Goal: Information Seeking & Learning: Learn about a topic

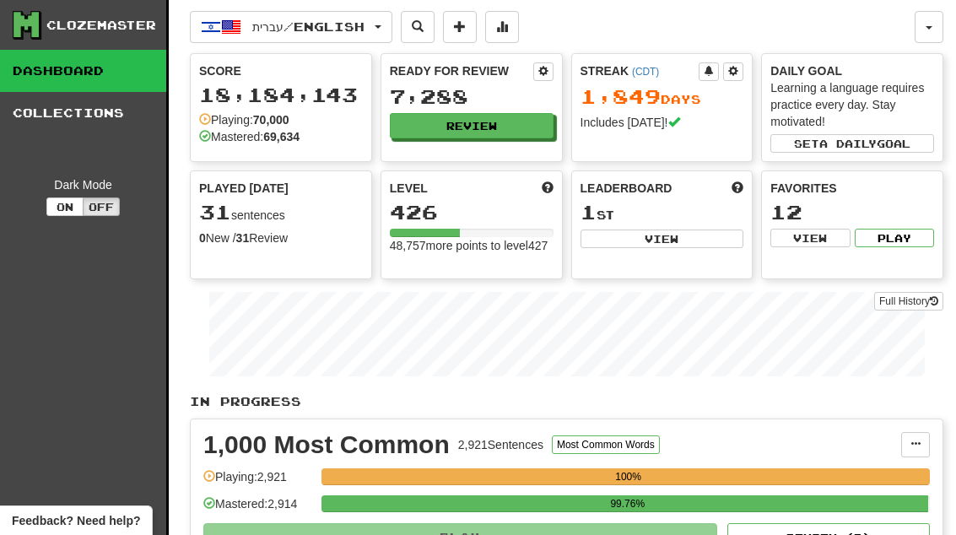
click at [516, 118] on button "Review" at bounding box center [472, 125] width 164 height 25
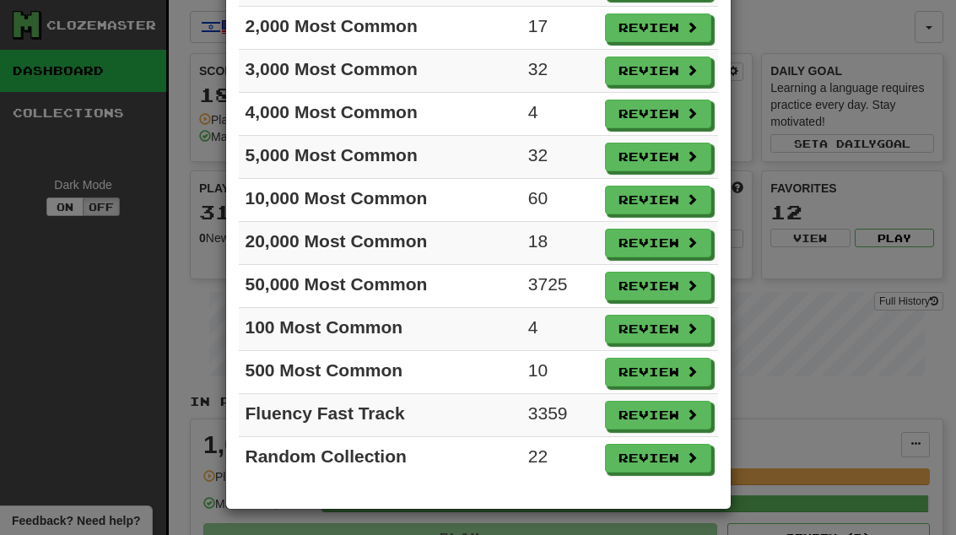
scroll to position [189, 0]
click at [672, 333] on button "Review" at bounding box center [658, 329] width 106 height 29
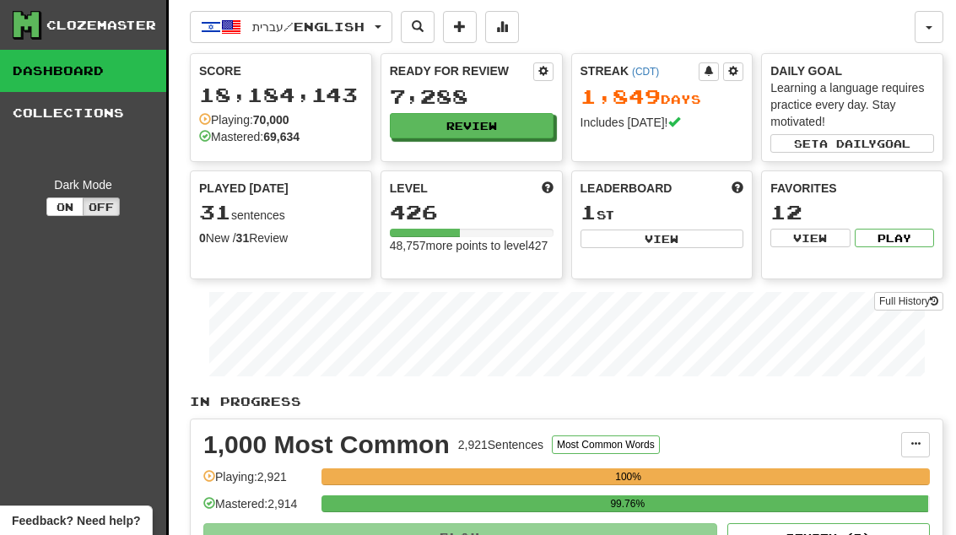
select select "**"
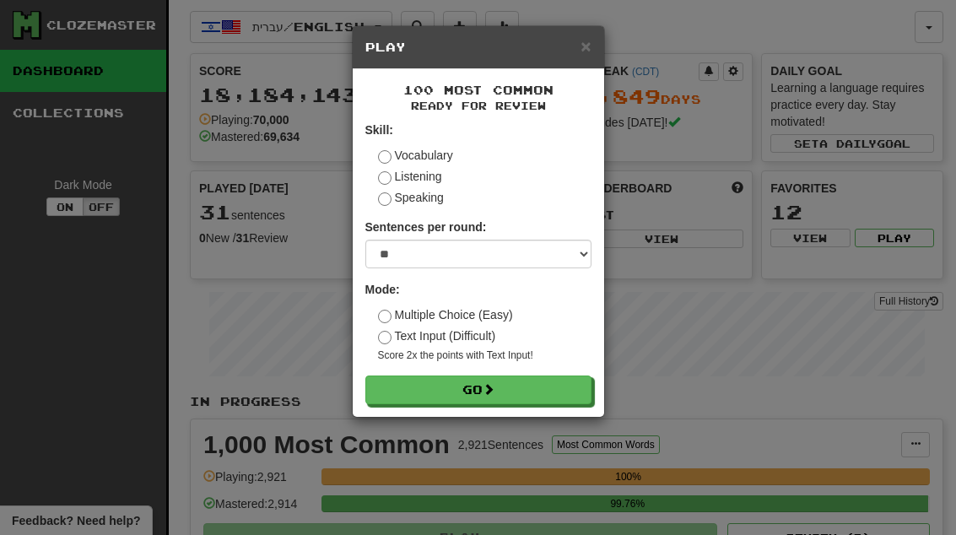
click at [556, 376] on button "Go" at bounding box center [478, 390] width 226 height 29
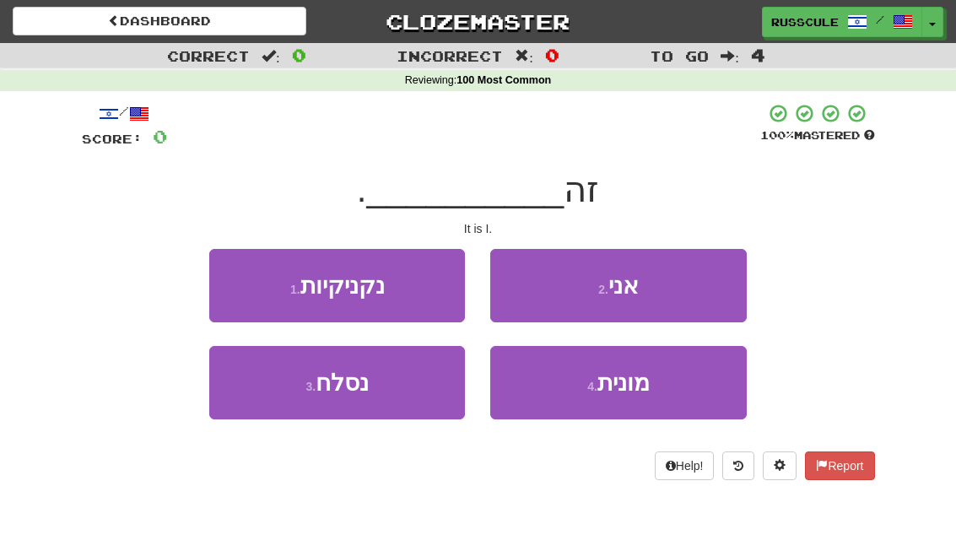
click at [694, 286] on button "2 . אני" at bounding box center [618, 285] width 256 height 73
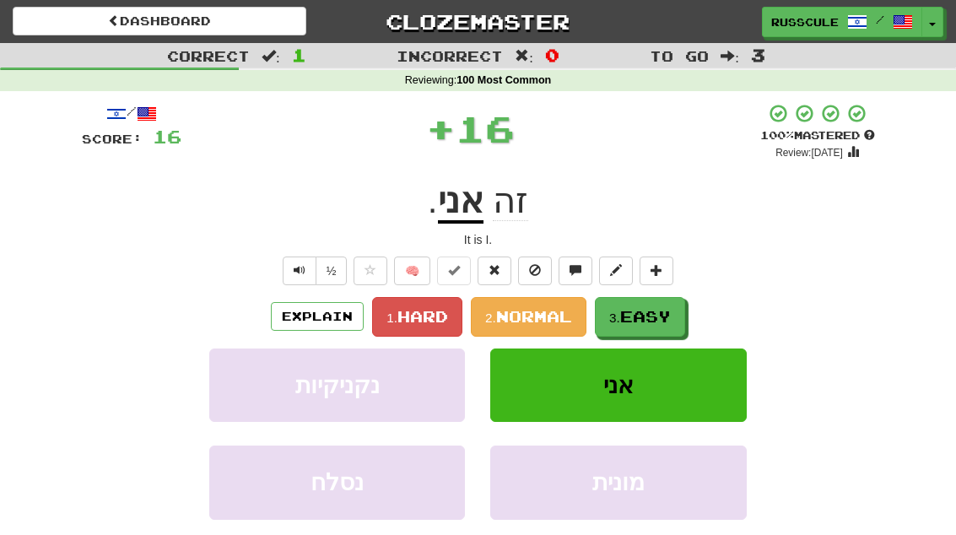
click at [668, 316] on span "Easy" at bounding box center [645, 316] width 51 height 19
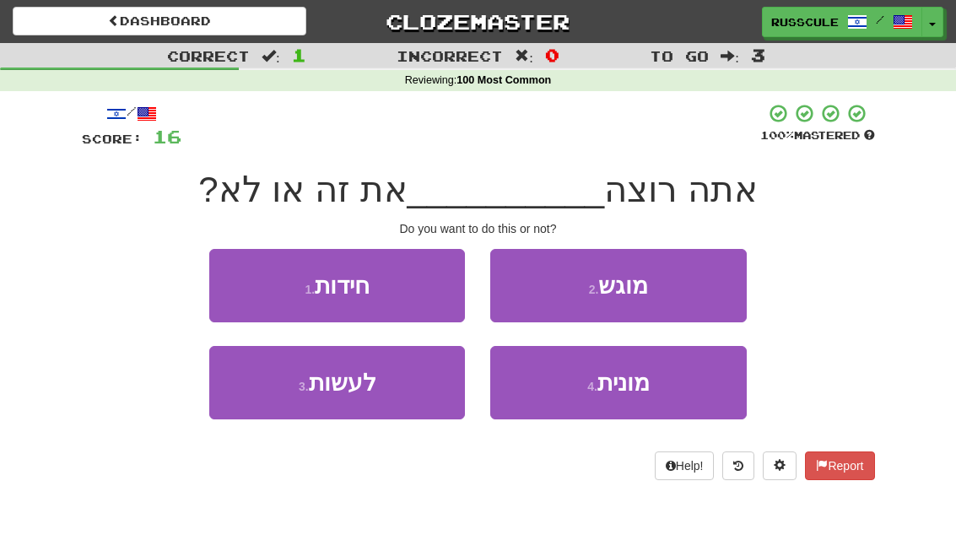
click at [284, 402] on button "3 . לעשות" at bounding box center [337, 382] width 256 height 73
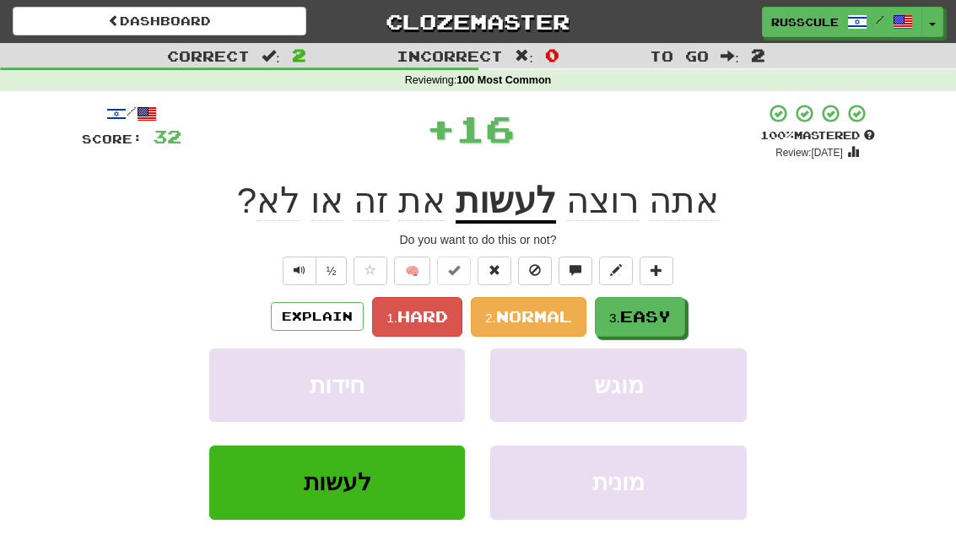
click at [655, 322] on span "Easy" at bounding box center [645, 316] width 51 height 19
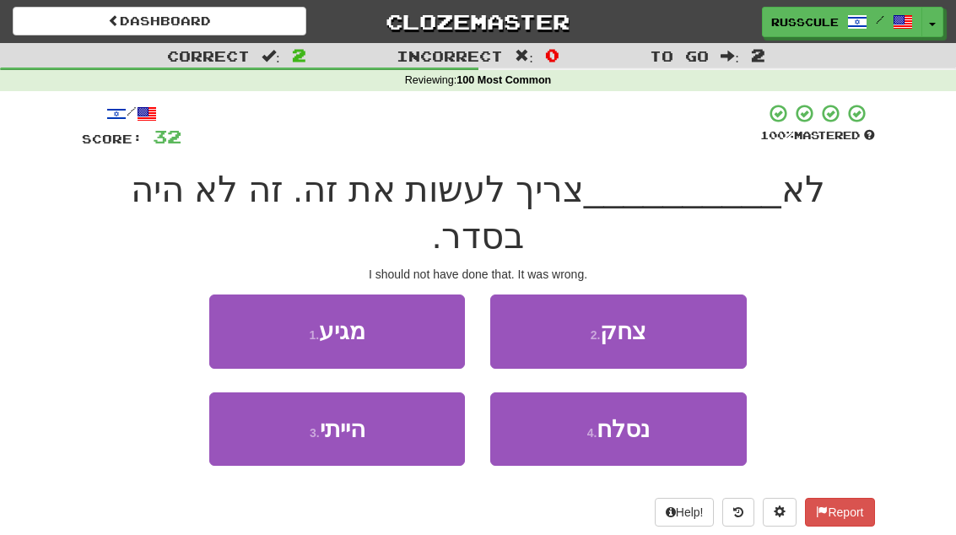
click at [270, 407] on button "3 . הייתי" at bounding box center [337, 428] width 256 height 73
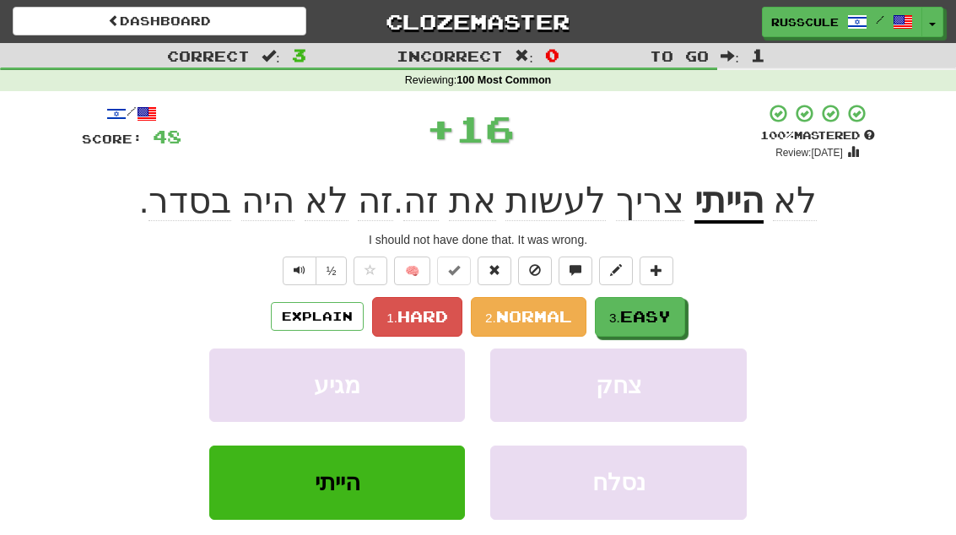
click at [668, 316] on span "Easy" at bounding box center [645, 316] width 51 height 19
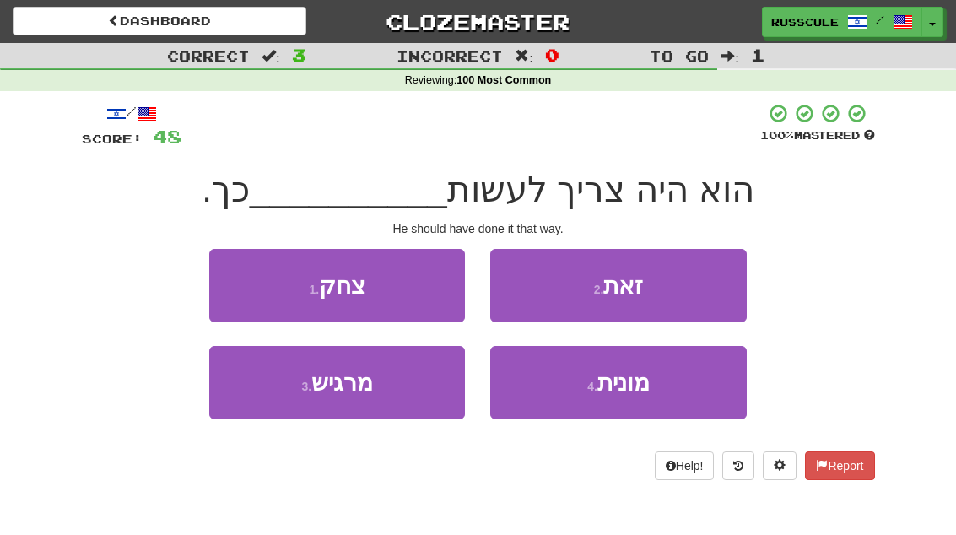
click at [689, 288] on button "2 . זאת" at bounding box center [618, 285] width 256 height 73
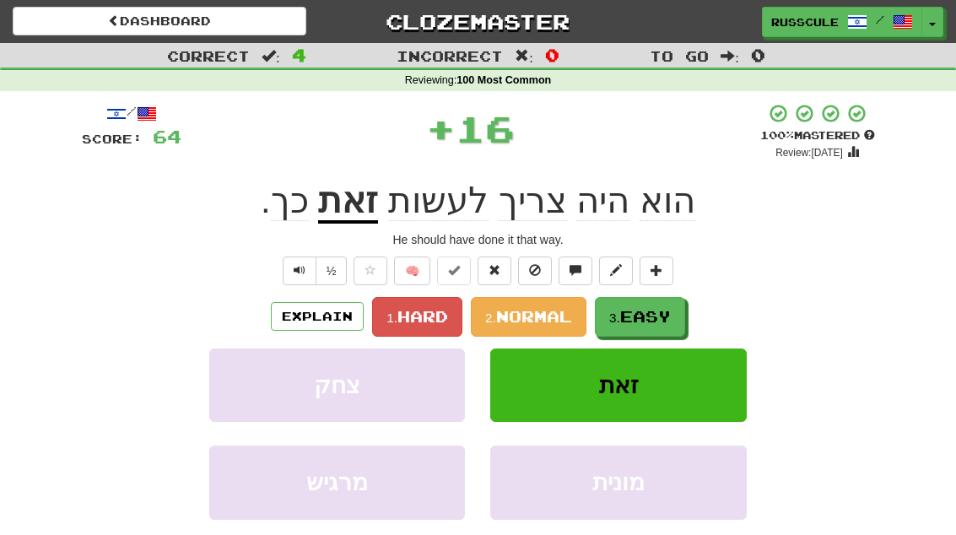
click at [665, 311] on span "Easy" at bounding box center [645, 316] width 51 height 19
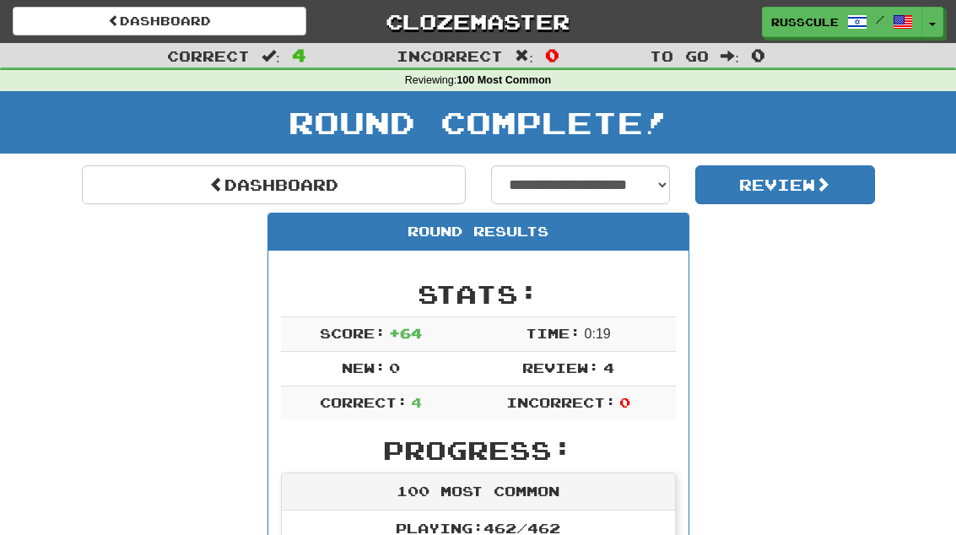
click at [121, 184] on link "Dashboard" at bounding box center [274, 184] width 384 height 39
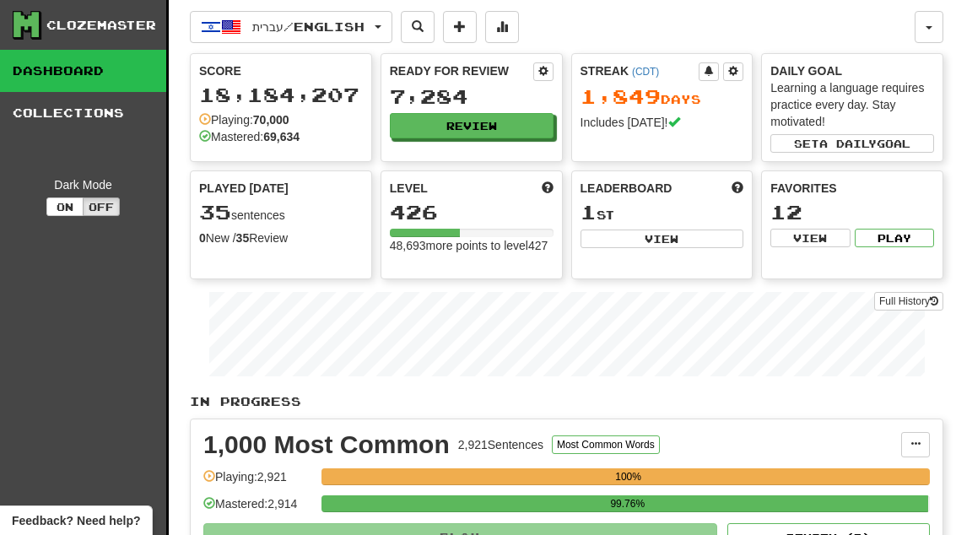
click at [518, 123] on button "Review" at bounding box center [472, 125] width 164 height 25
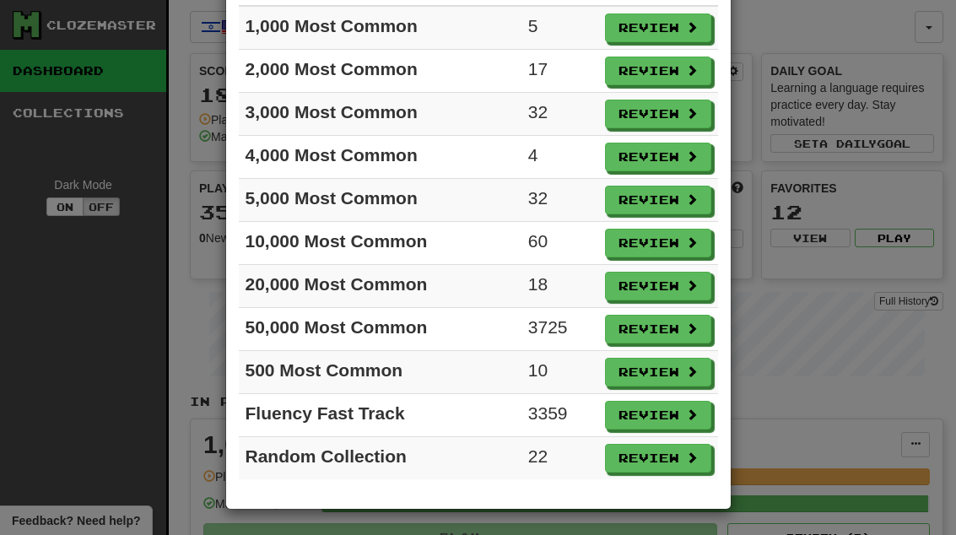
scroll to position [146, 0]
click at [673, 453] on button "Review" at bounding box center [658, 458] width 106 height 29
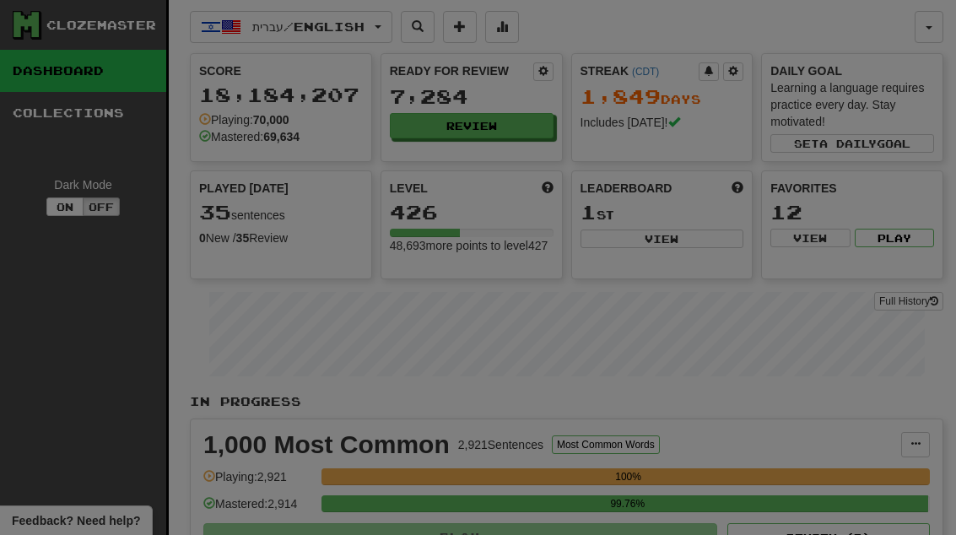
select select "**"
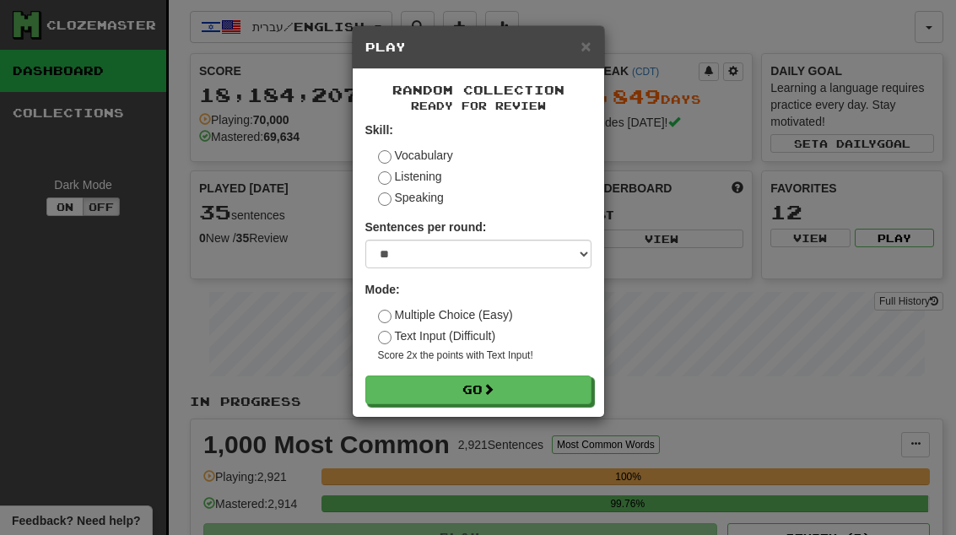
click at [556, 390] on button "Go" at bounding box center [478, 390] width 226 height 29
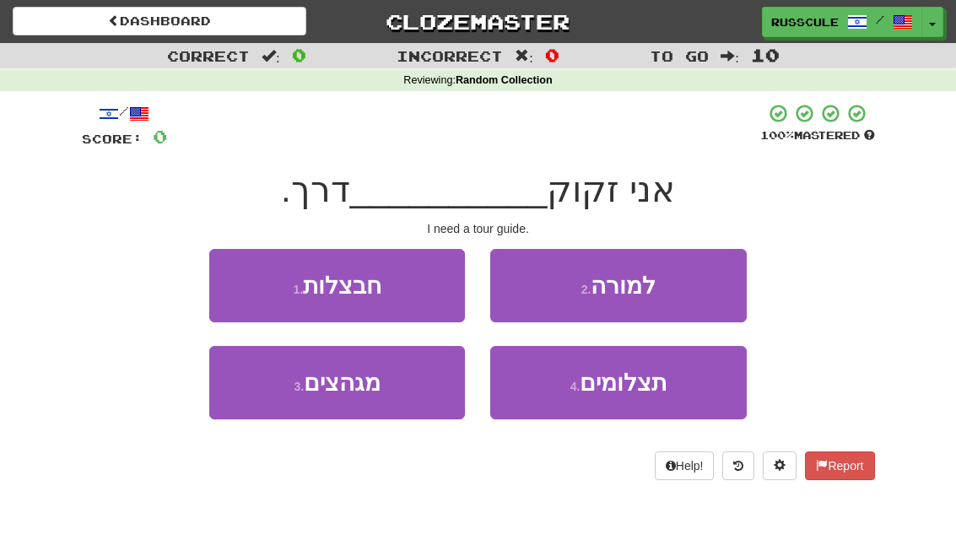
click at [681, 297] on button "2 . למורה" at bounding box center [618, 285] width 256 height 73
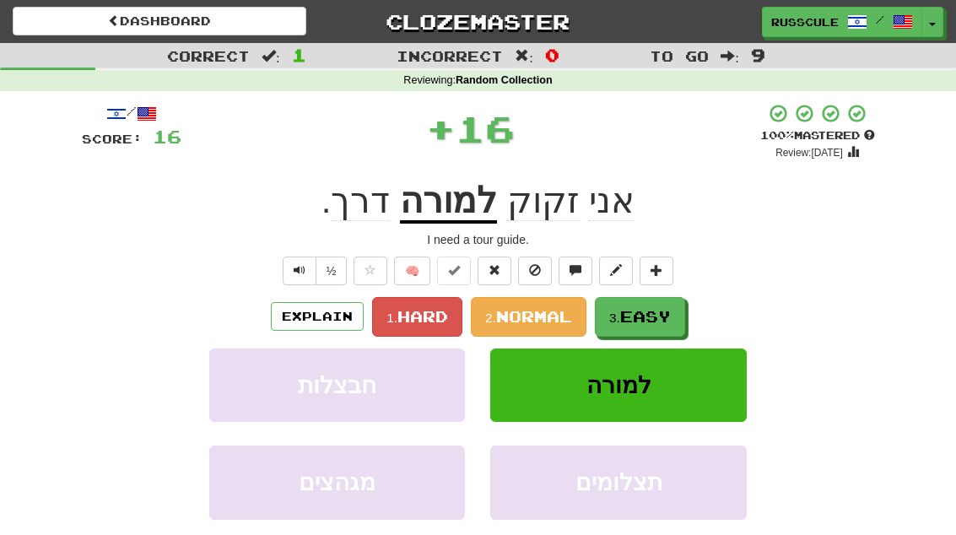
click at [641, 318] on span "Easy" at bounding box center [645, 316] width 51 height 19
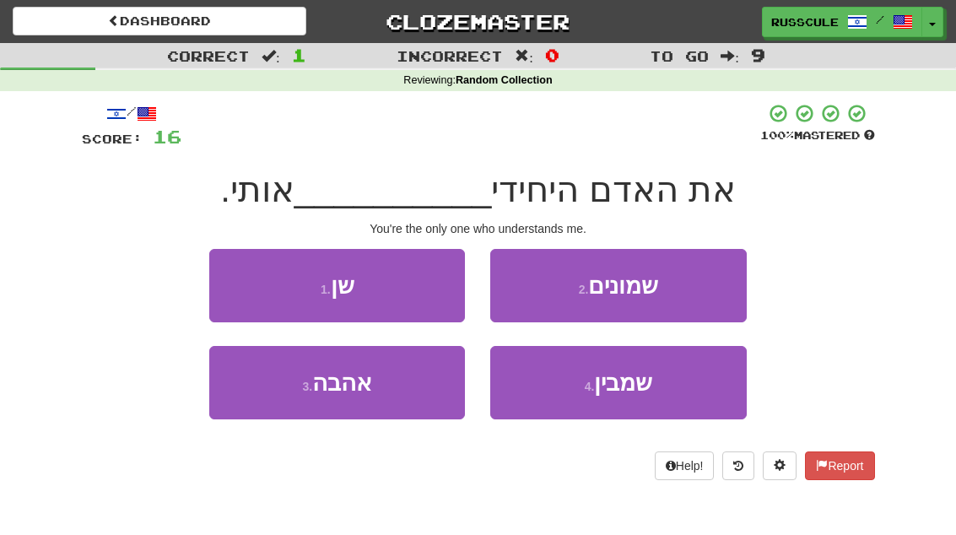
click at [657, 393] on button "4 . שמבין" at bounding box center [618, 382] width 256 height 73
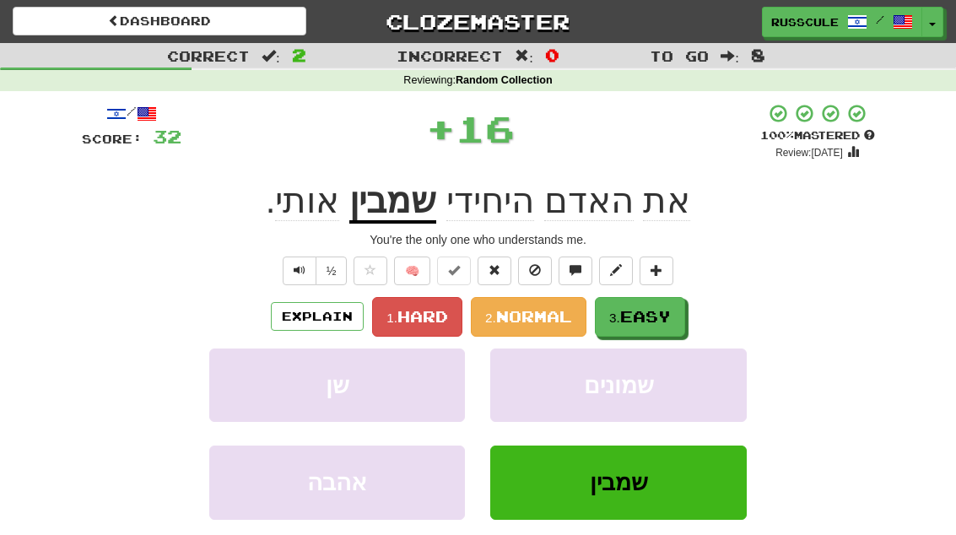
click at [664, 313] on span "Easy" at bounding box center [645, 316] width 51 height 19
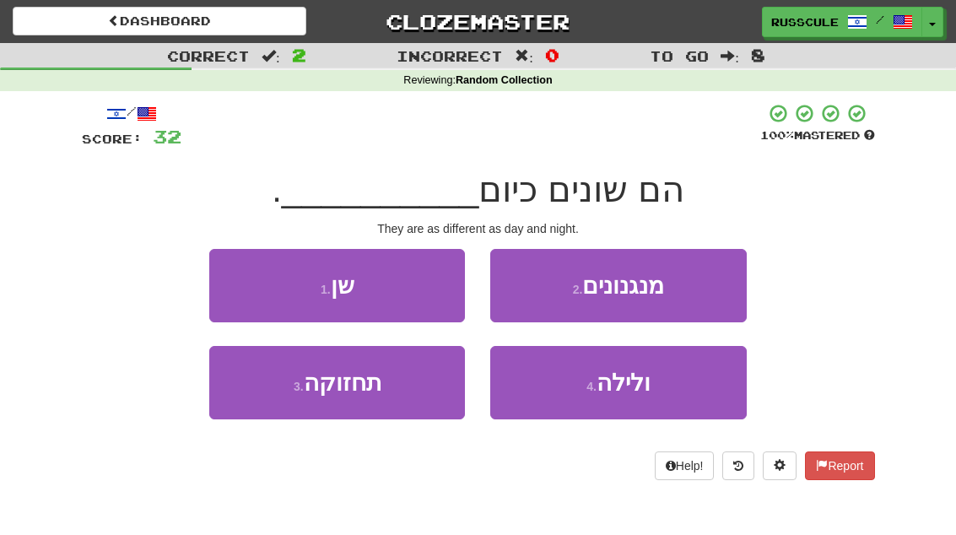
click at [654, 385] on button "4 . ולילה" at bounding box center [618, 382] width 256 height 73
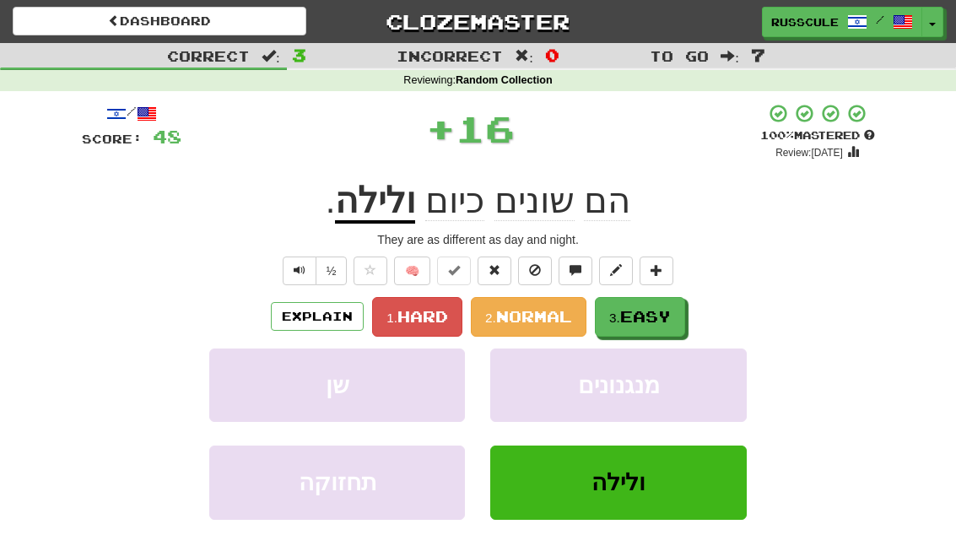
click at [668, 318] on span "Easy" at bounding box center [645, 316] width 51 height 19
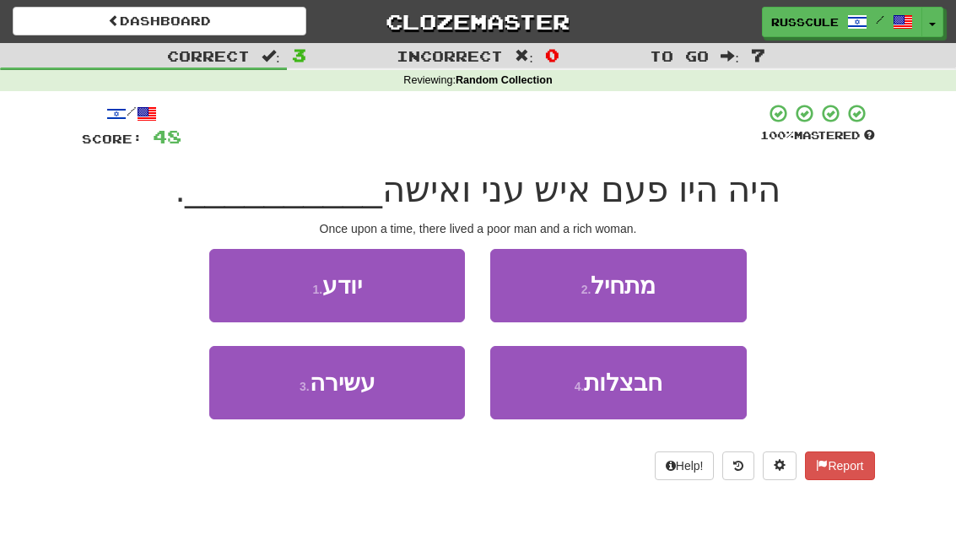
click at [270, 407] on button "3 . עשירה" at bounding box center [337, 382] width 256 height 73
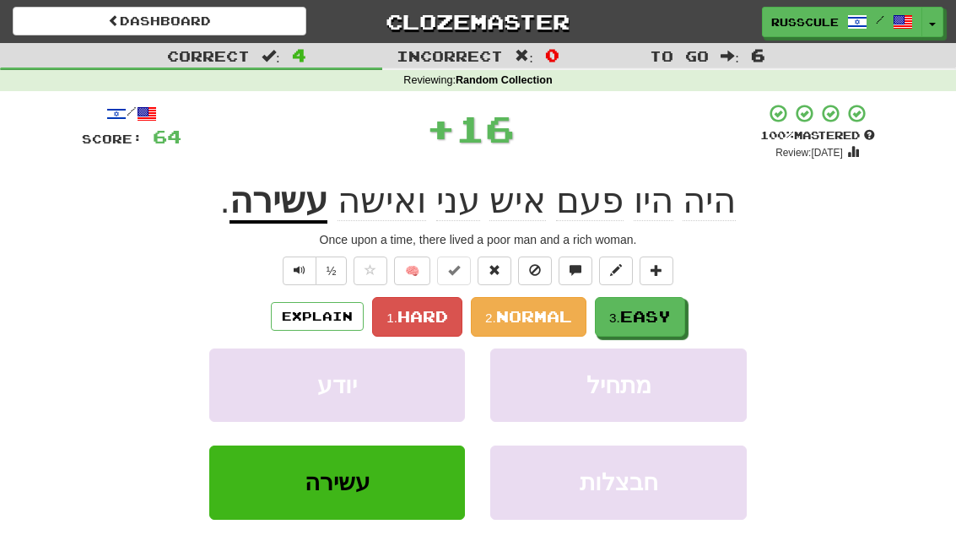
click at [677, 317] on button "3. Easy" at bounding box center [640, 317] width 90 height 40
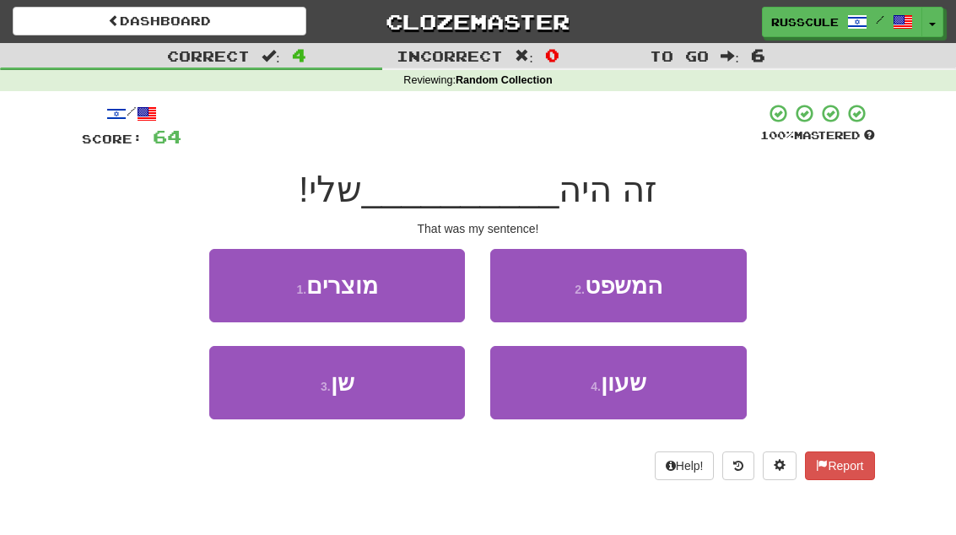
click at [707, 286] on button "2 . המשפט" at bounding box center [618, 285] width 256 height 73
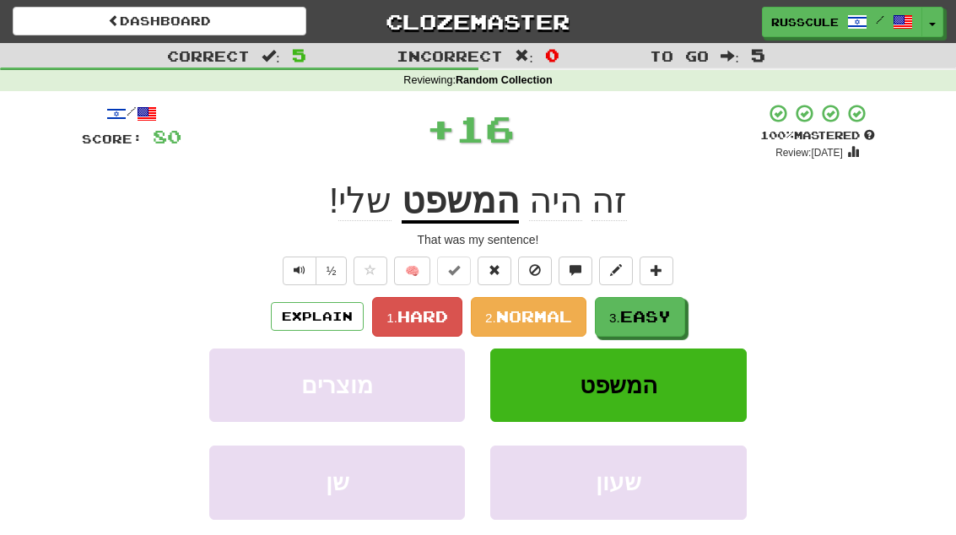
click at [663, 320] on span "Easy" at bounding box center [645, 316] width 51 height 19
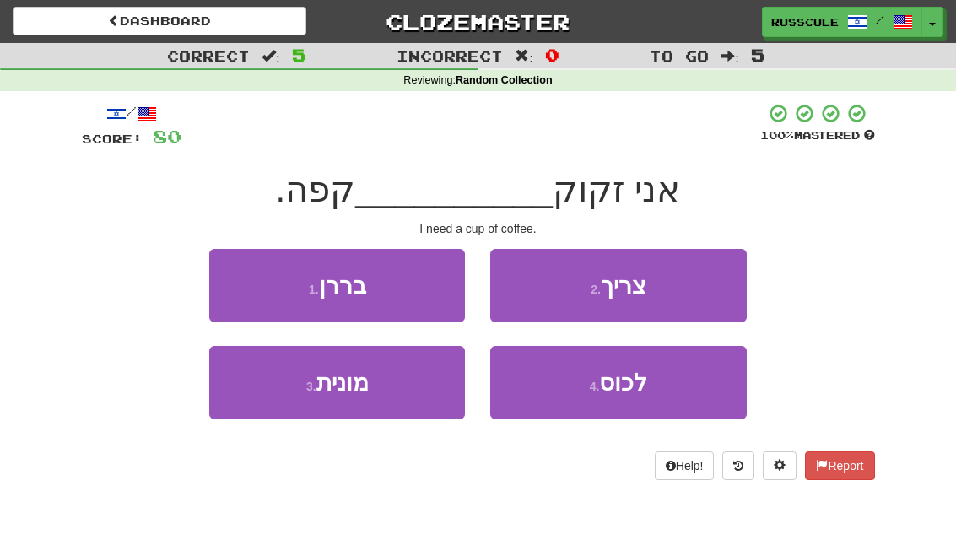
click at [656, 391] on button "4 . לכוס" at bounding box center [618, 382] width 256 height 73
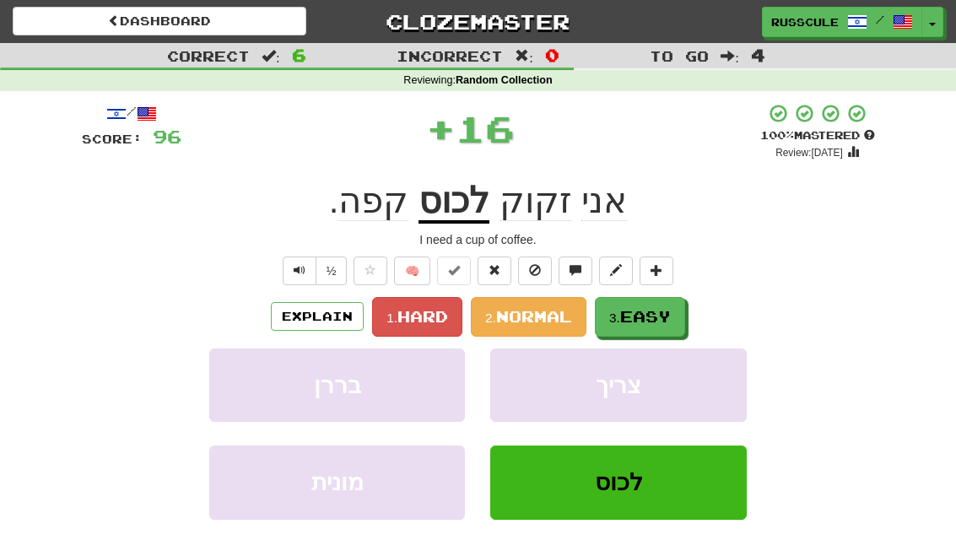
click at [684, 314] on button "3. Easy" at bounding box center [640, 317] width 90 height 40
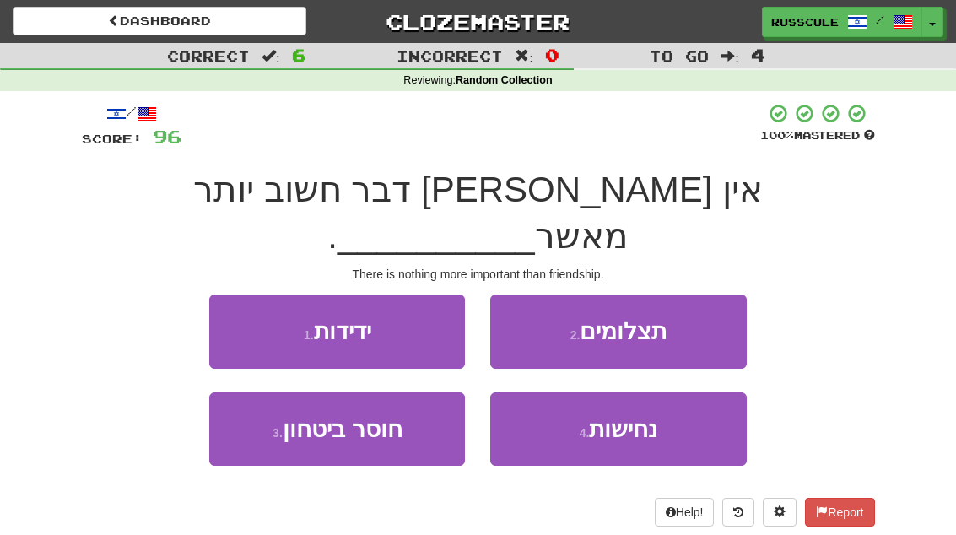
click at [219, 295] on button "1 . ידידות" at bounding box center [337, 331] width 256 height 73
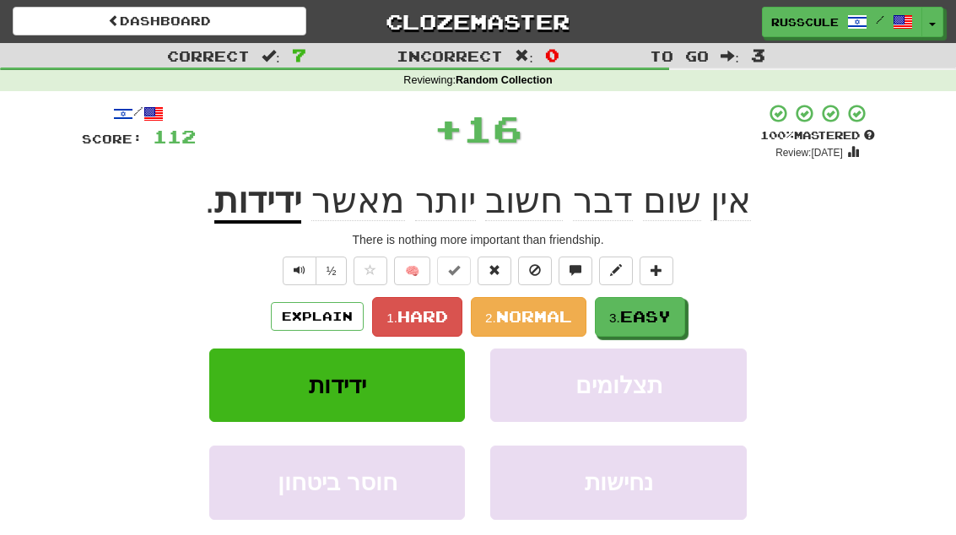
click at [670, 319] on span "Easy" at bounding box center [645, 316] width 51 height 19
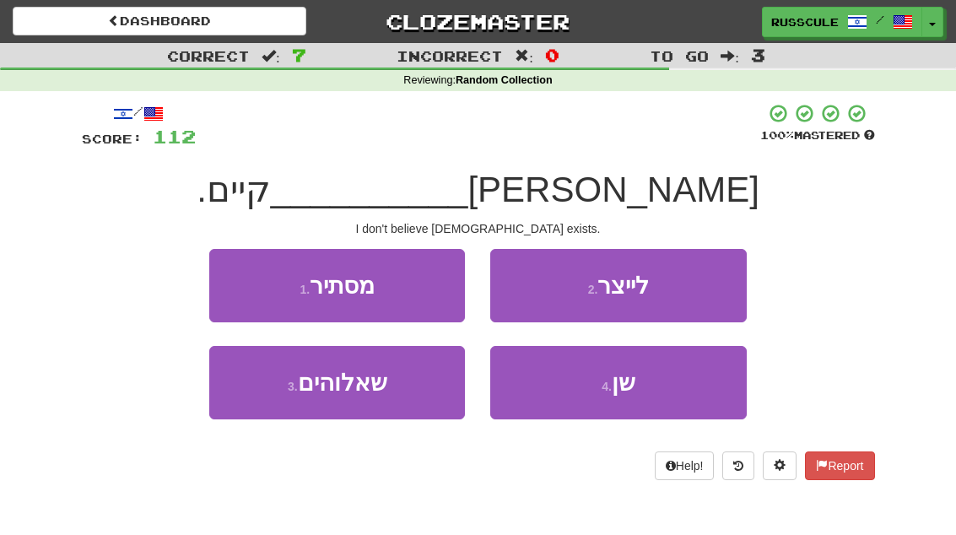
click at [266, 389] on button "3 . שאלוהים" at bounding box center [337, 382] width 256 height 73
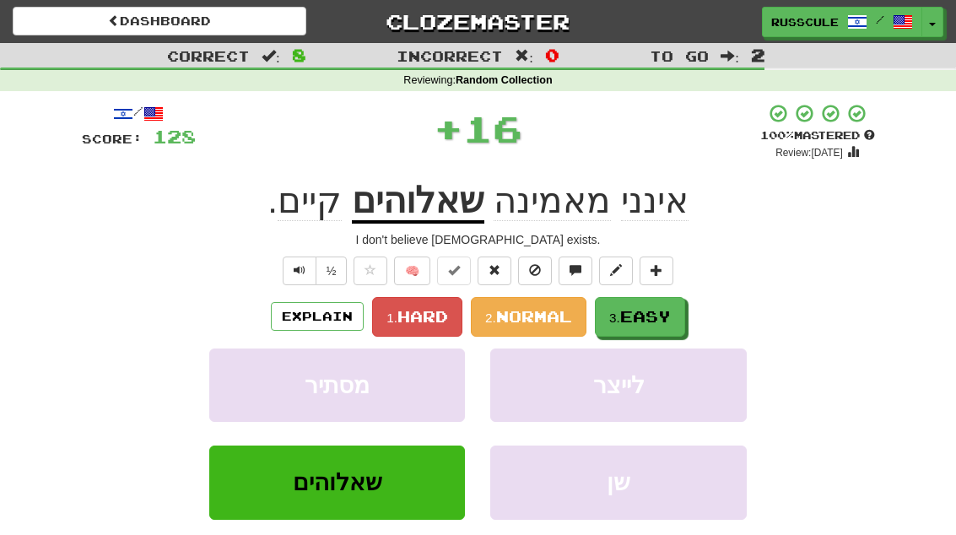
click at [665, 316] on span "Easy" at bounding box center [645, 316] width 51 height 19
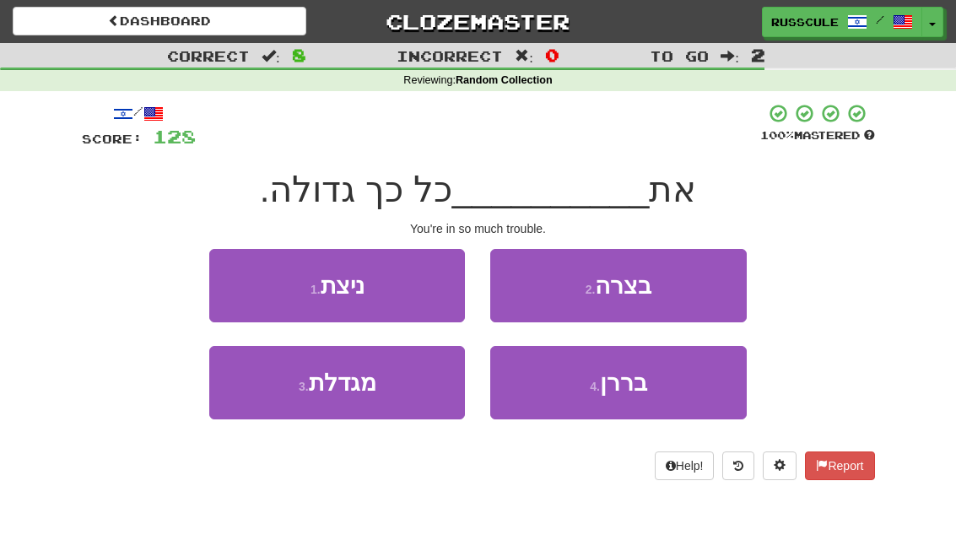
click at [673, 298] on button "2 . בצרה" at bounding box center [618, 285] width 256 height 73
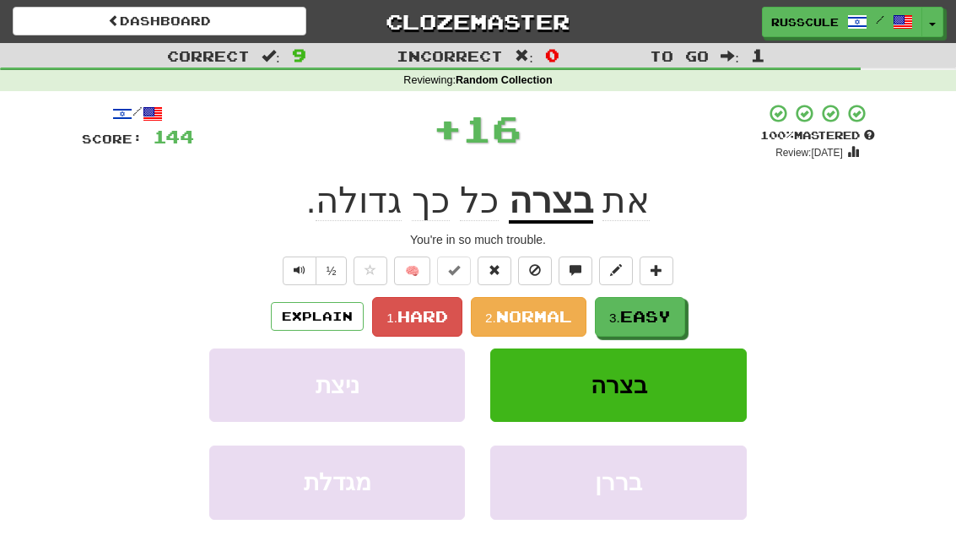
click at [663, 325] on button "3. Easy" at bounding box center [640, 317] width 90 height 40
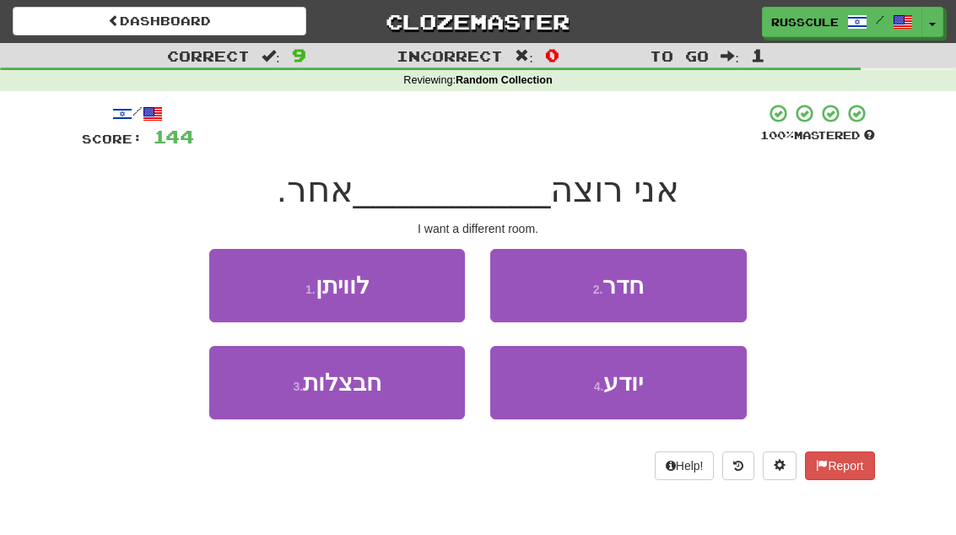
click at [696, 289] on button "2 . חדר" at bounding box center [618, 285] width 256 height 73
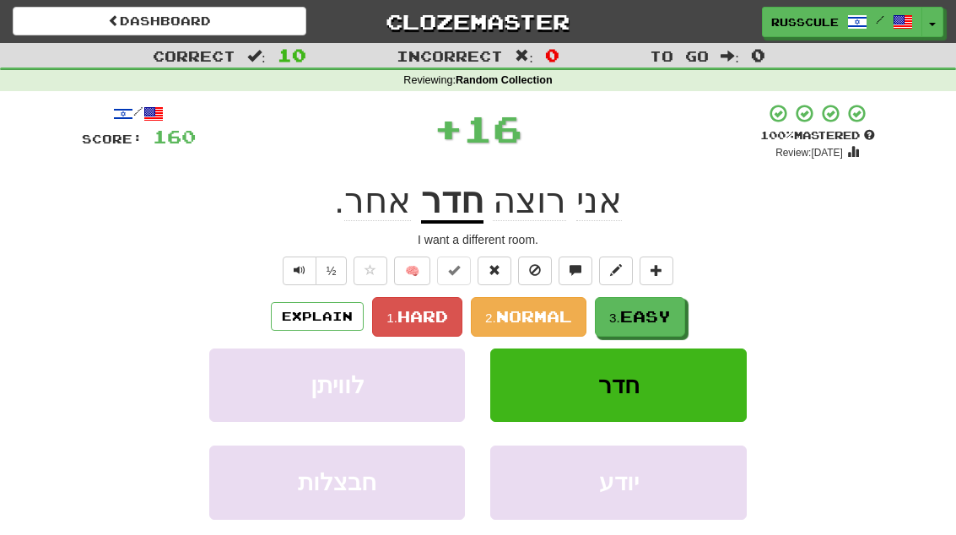
click at [671, 319] on span "Easy" at bounding box center [645, 316] width 51 height 19
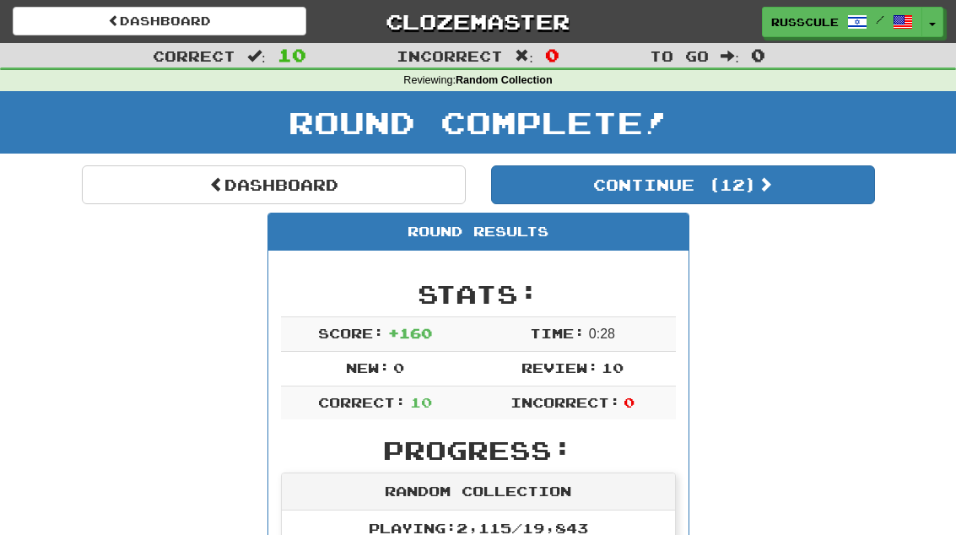
click at [818, 198] on button "Continue ( 12 )" at bounding box center [683, 184] width 384 height 39
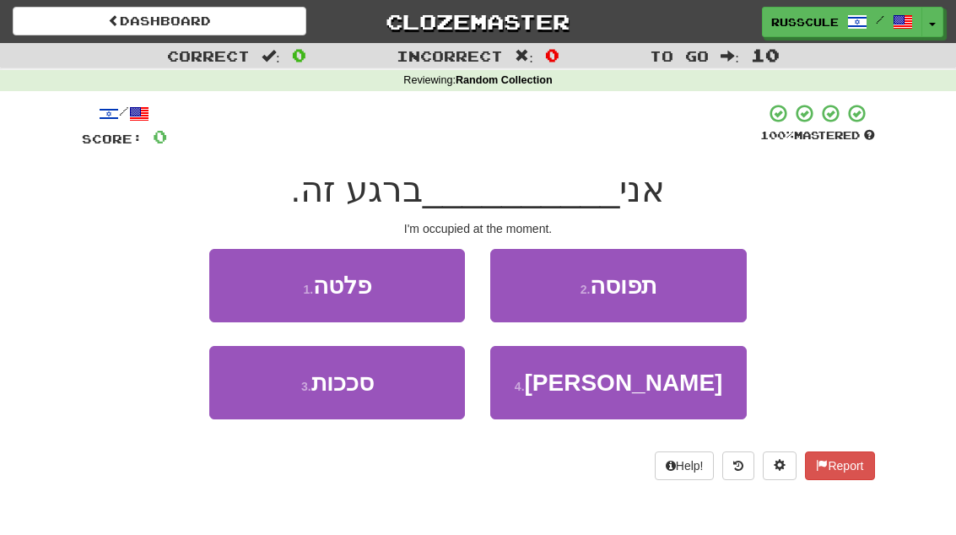
click at [698, 289] on button "2 . תפוסה" at bounding box center [618, 285] width 256 height 73
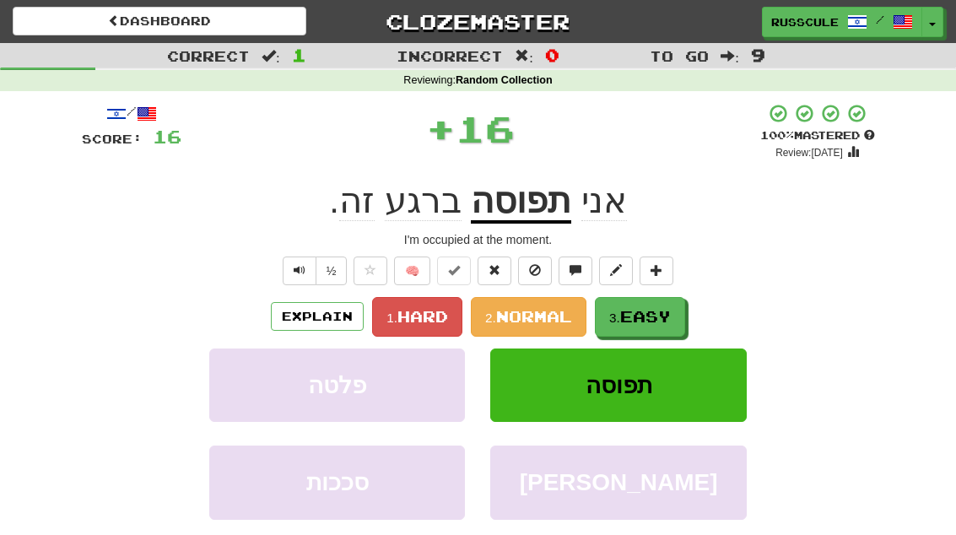
click at [659, 326] on button "3. Easy" at bounding box center [640, 317] width 90 height 40
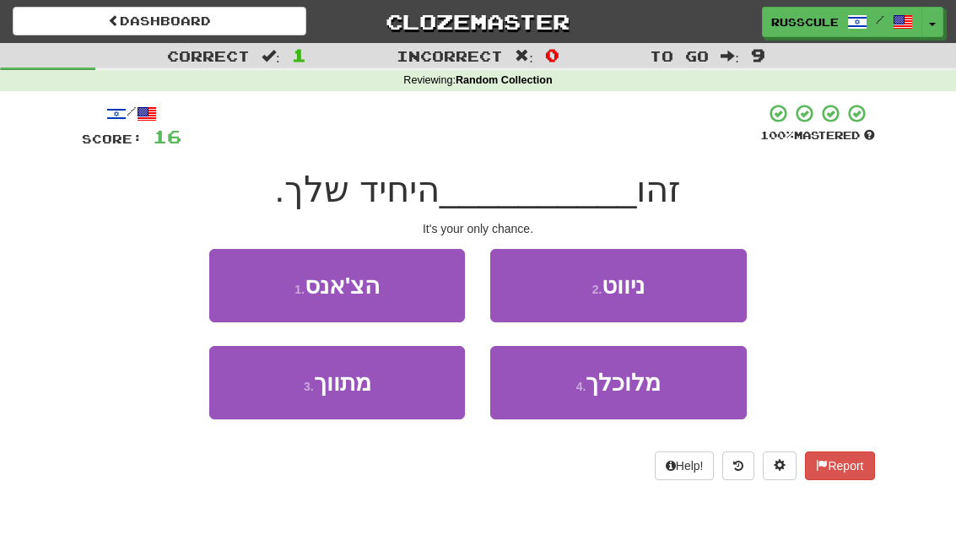
click at [214, 284] on button "1 . הצ'אנס" at bounding box center [337, 285] width 256 height 73
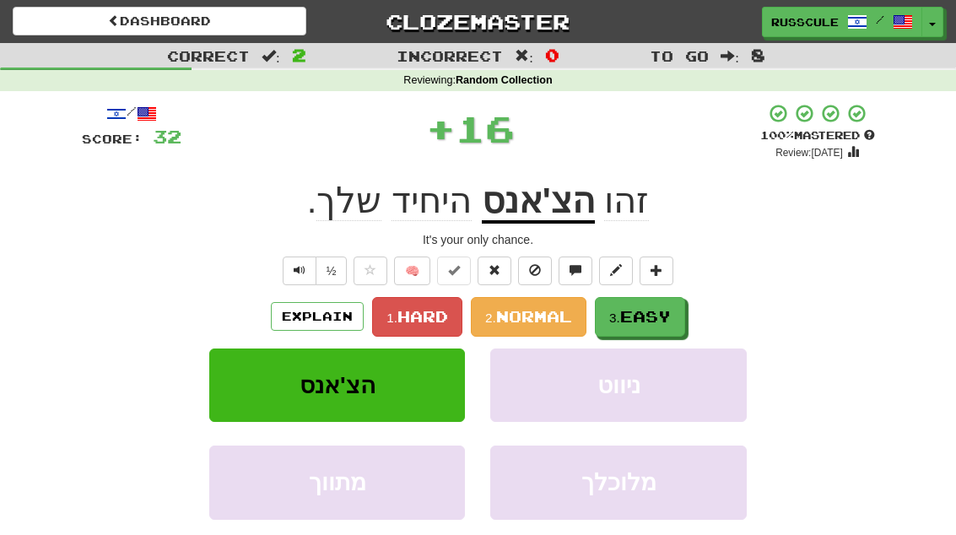
click at [667, 322] on span "Easy" at bounding box center [645, 316] width 51 height 19
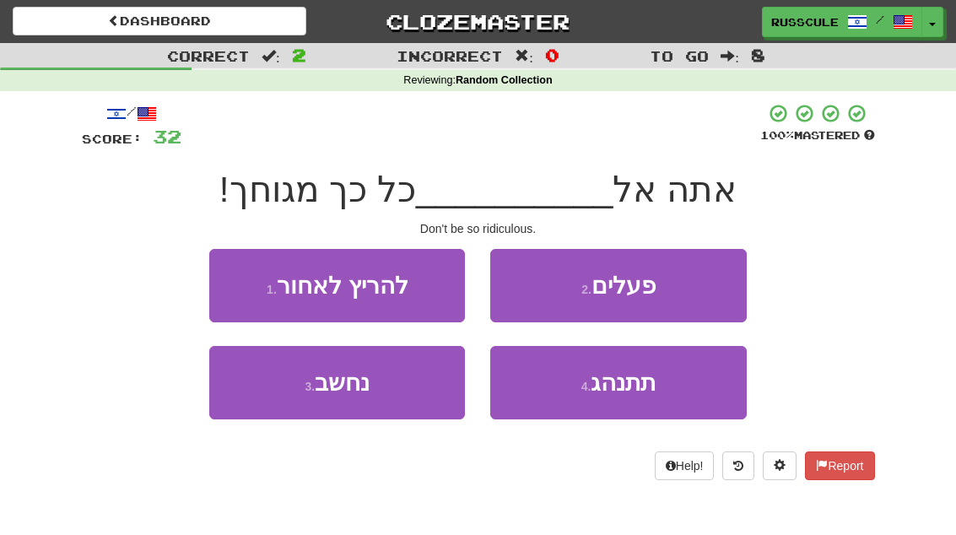
click at [641, 400] on button "4 . תתנהג" at bounding box center [618, 382] width 256 height 73
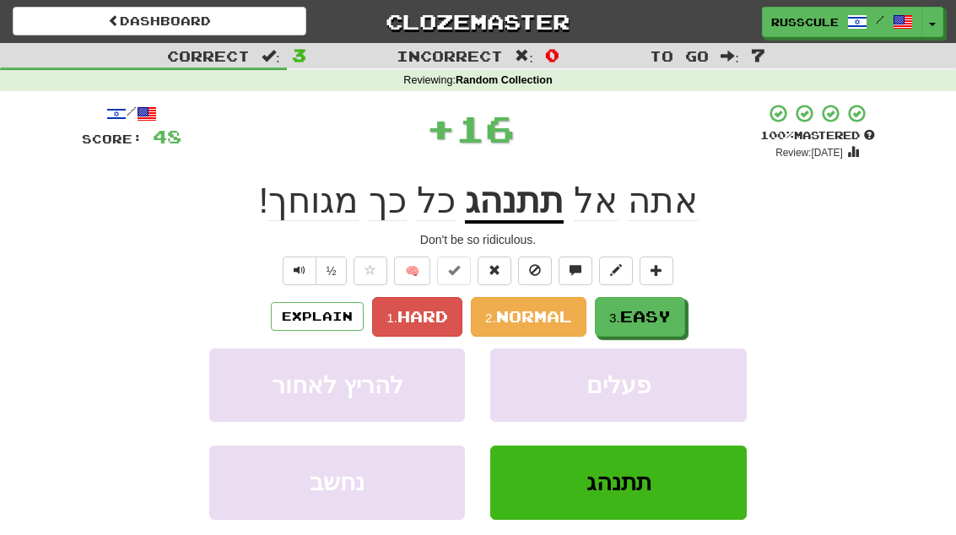
click at [685, 311] on button "3. Easy" at bounding box center [640, 317] width 90 height 40
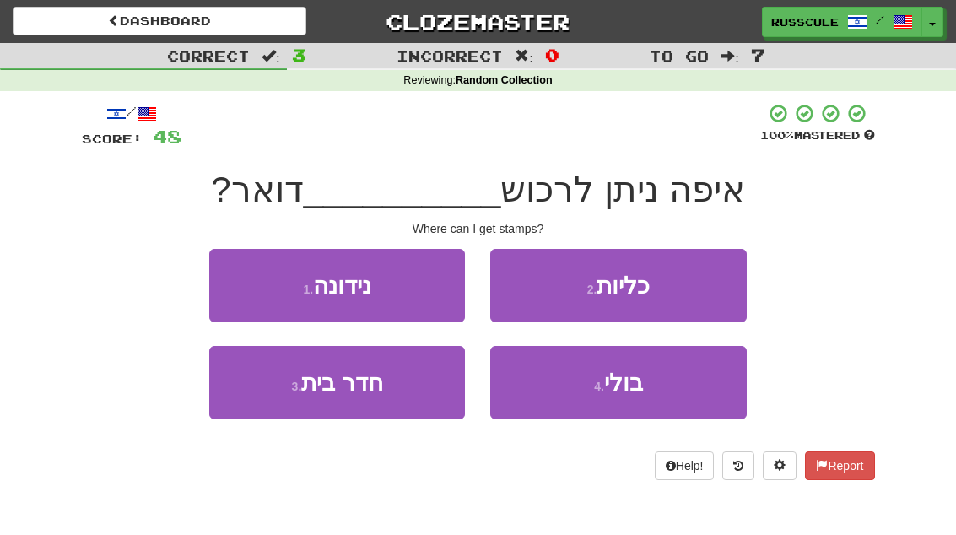
click at [660, 392] on button "4 . בולי" at bounding box center [618, 382] width 256 height 73
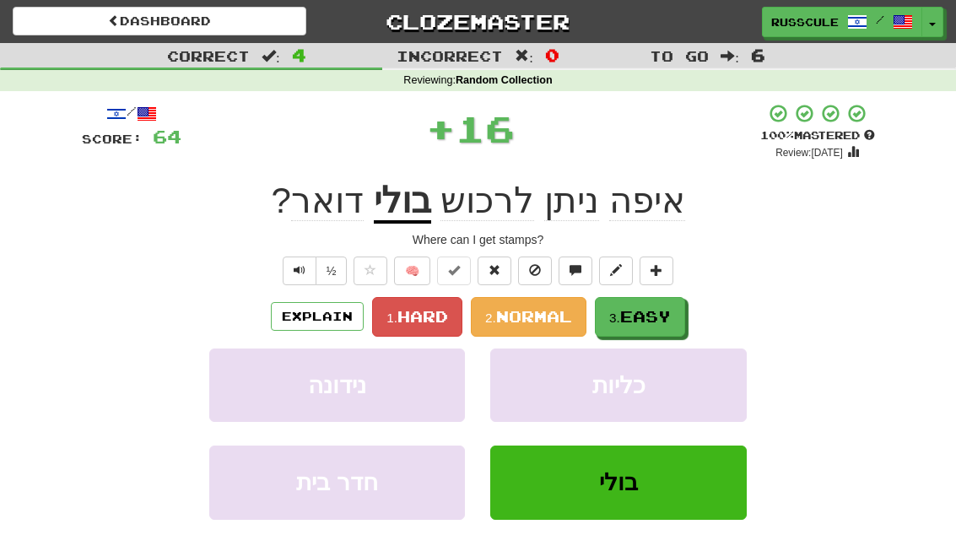
click at [685, 312] on button "3. Easy" at bounding box center [640, 317] width 90 height 40
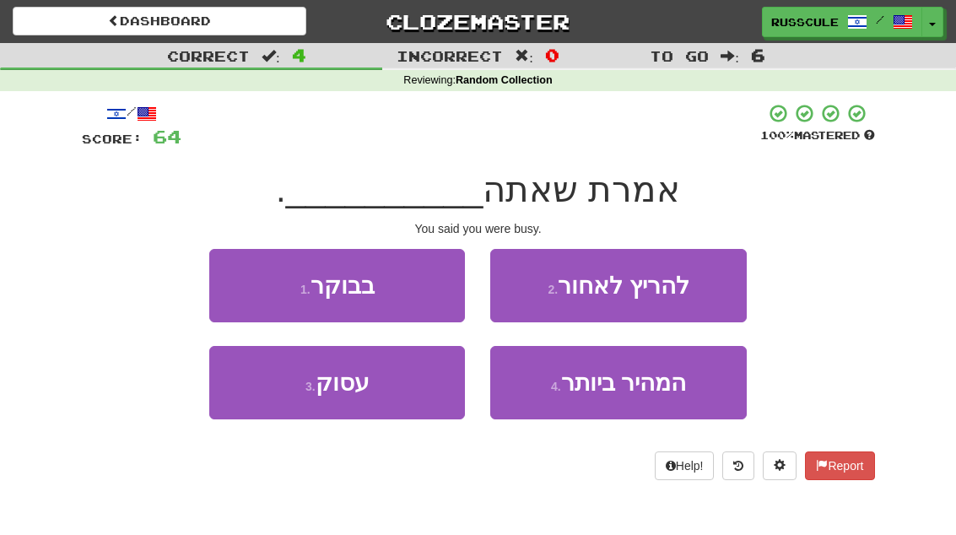
click at [273, 400] on button "3 . עסוק" at bounding box center [337, 382] width 256 height 73
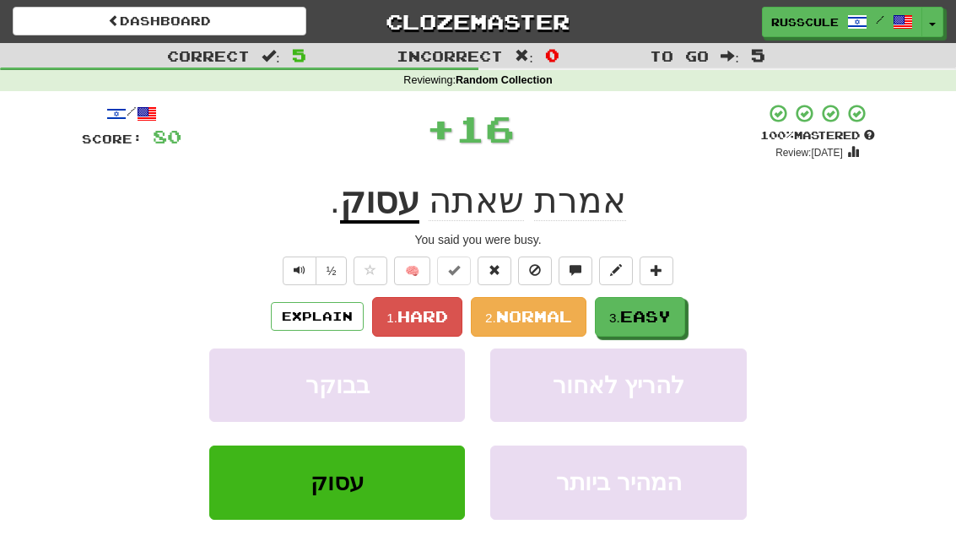
click at [666, 325] on button "3. Easy" at bounding box center [640, 317] width 90 height 40
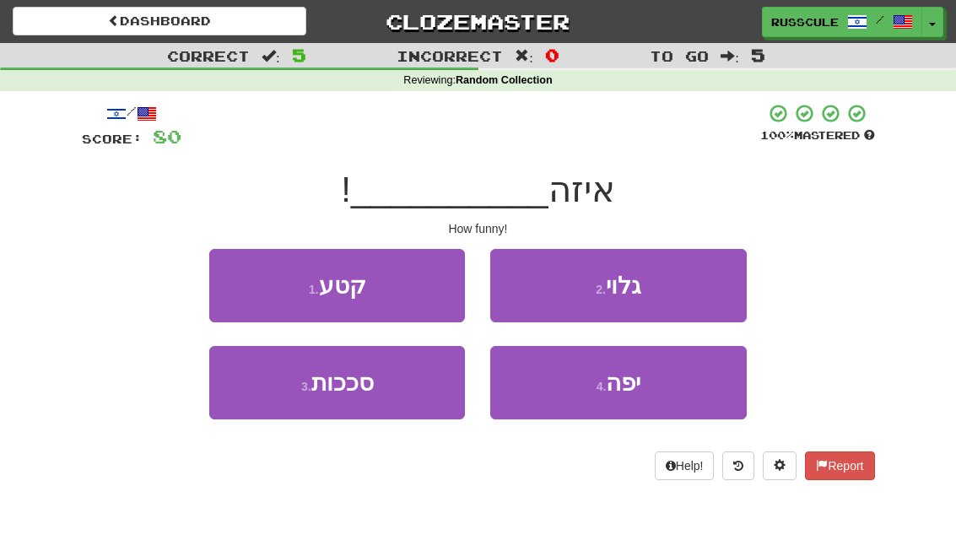
click at [213, 276] on button "1 . קטע" at bounding box center [337, 285] width 256 height 73
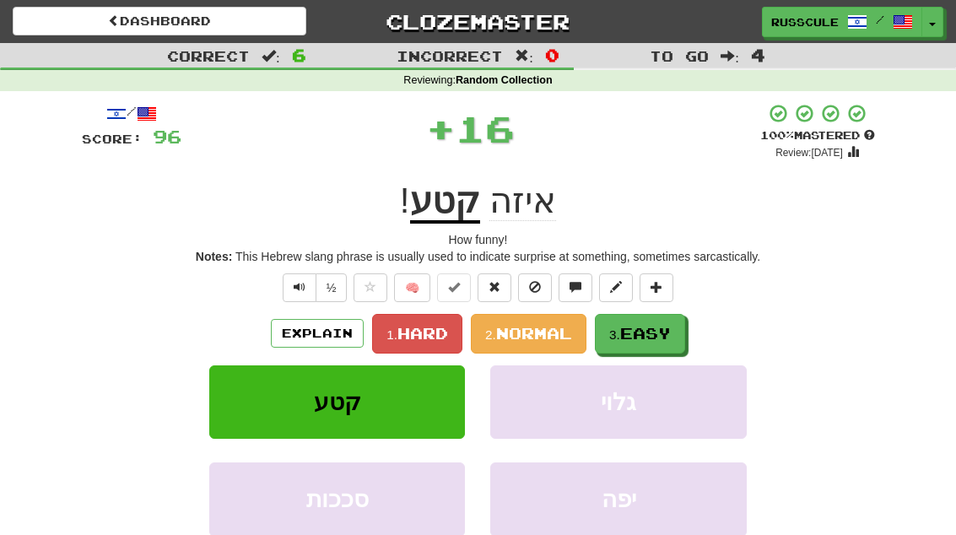
click at [665, 314] on button "3. Easy" at bounding box center [640, 334] width 90 height 40
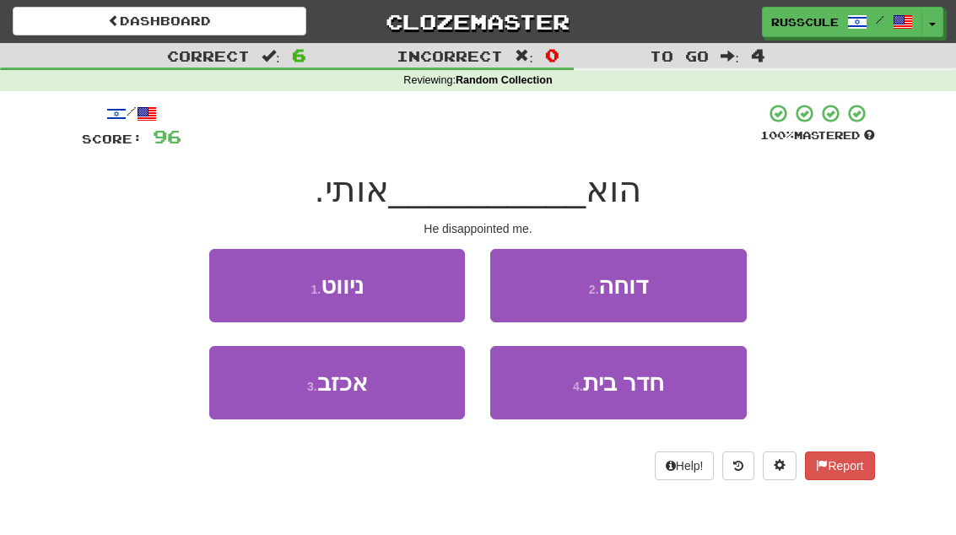
click at [273, 387] on button "3 . אכזב" at bounding box center [337, 382] width 256 height 73
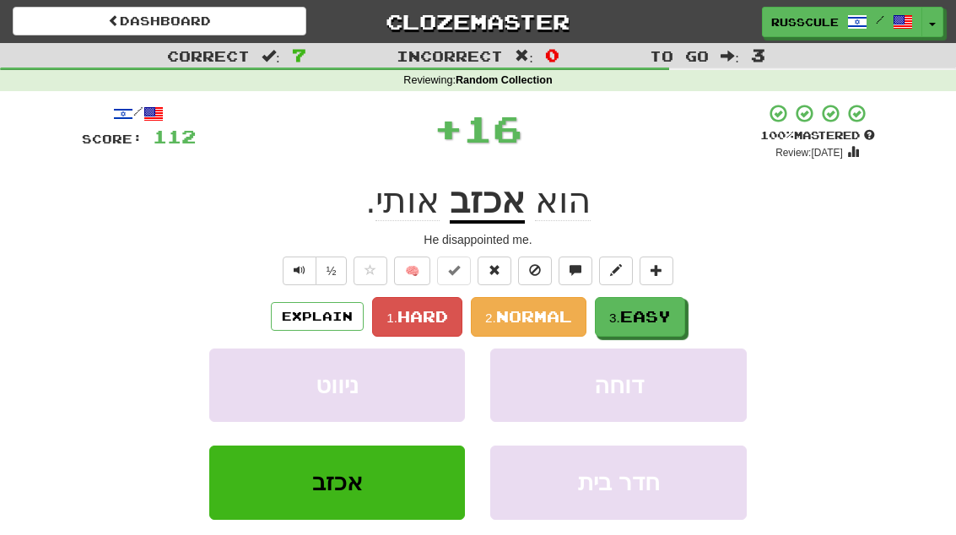
click at [684, 315] on button "3. Easy" at bounding box center [640, 317] width 90 height 40
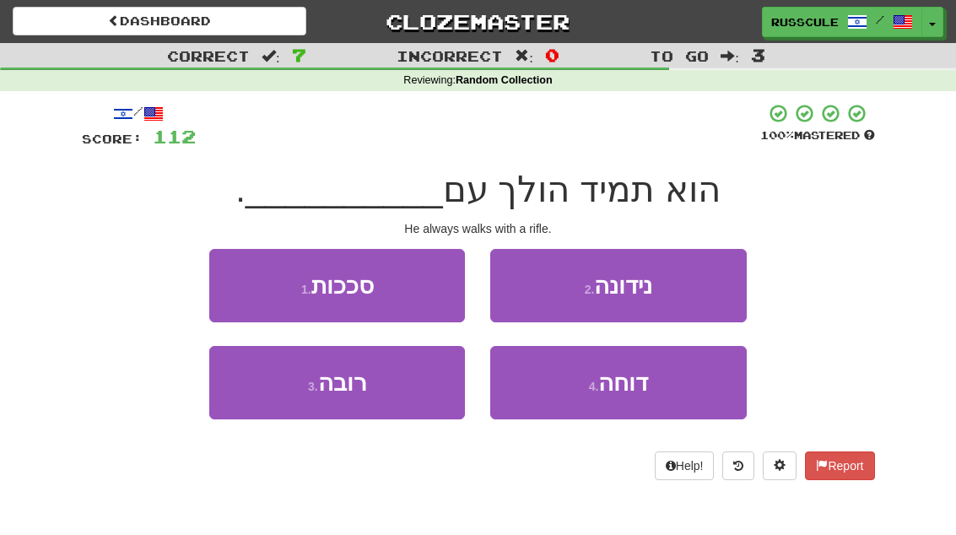
click at [273, 396] on button "3 . רובה" at bounding box center [337, 382] width 256 height 73
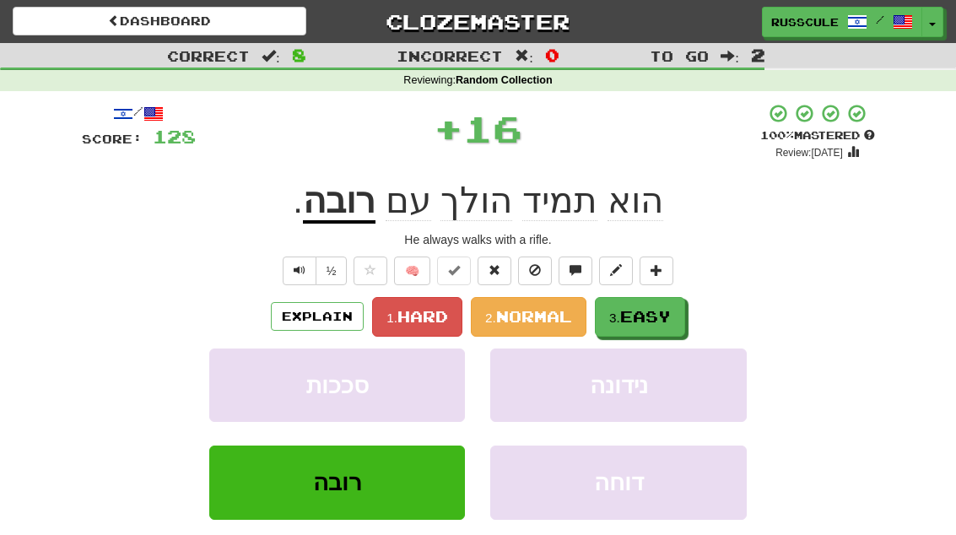
click at [668, 317] on span "Easy" at bounding box center [645, 316] width 51 height 19
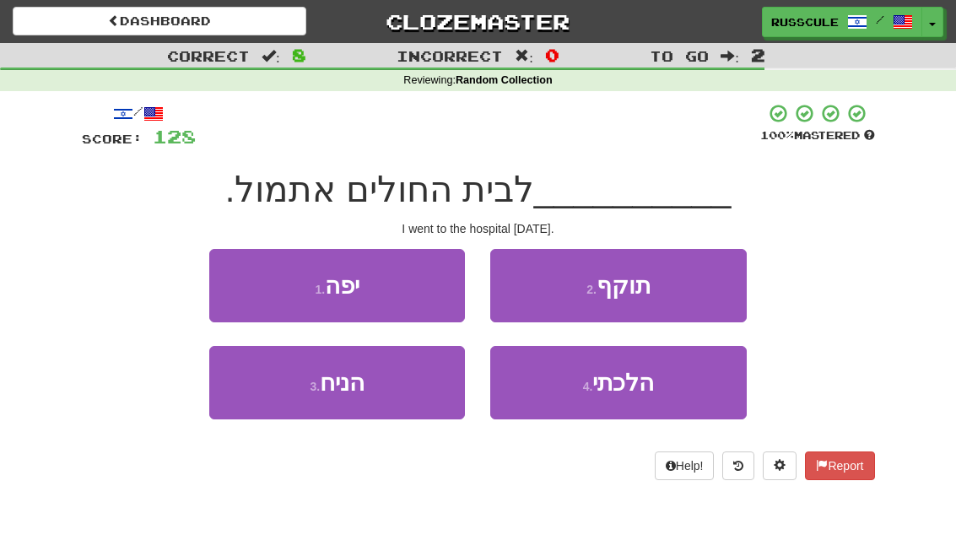
click at [656, 398] on button "4 . הלכתי" at bounding box center [618, 382] width 256 height 73
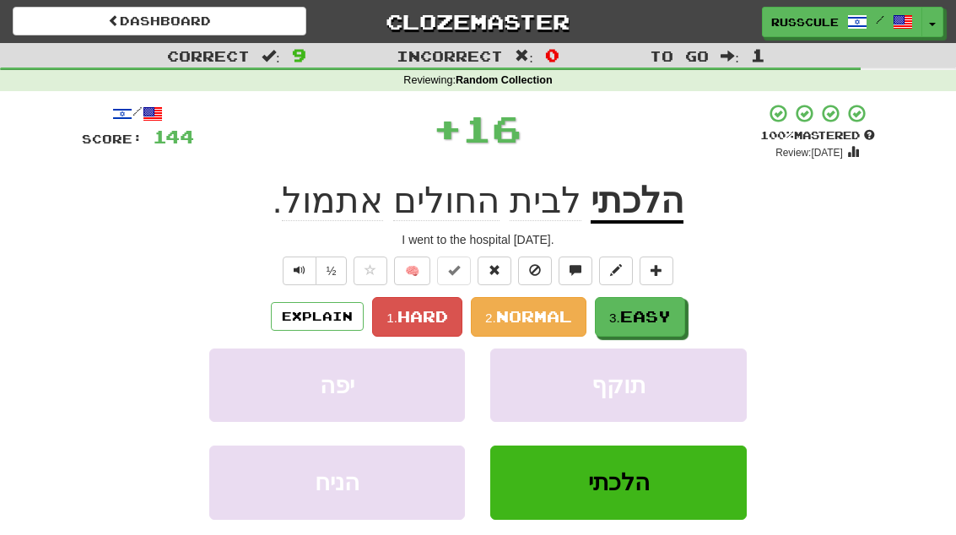
click at [683, 316] on button "3. Easy" at bounding box center [640, 317] width 90 height 40
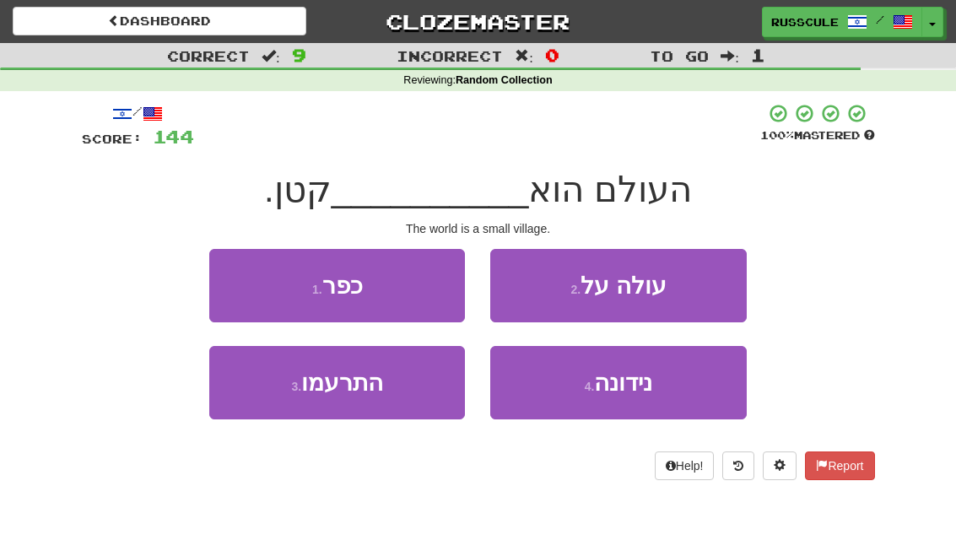
click at [230, 285] on button "1 . כפר" at bounding box center [337, 285] width 256 height 73
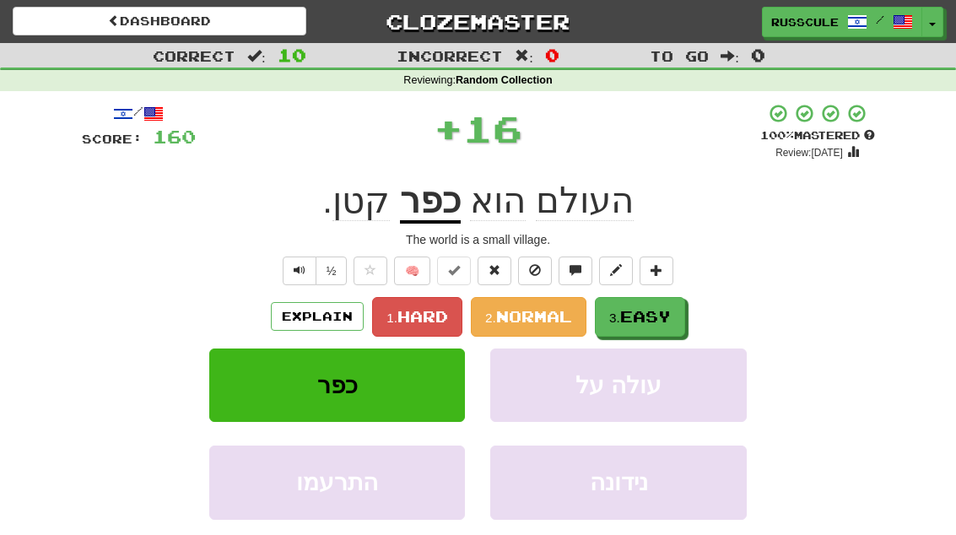
click at [662, 324] on button "3. Easy" at bounding box center [640, 317] width 90 height 40
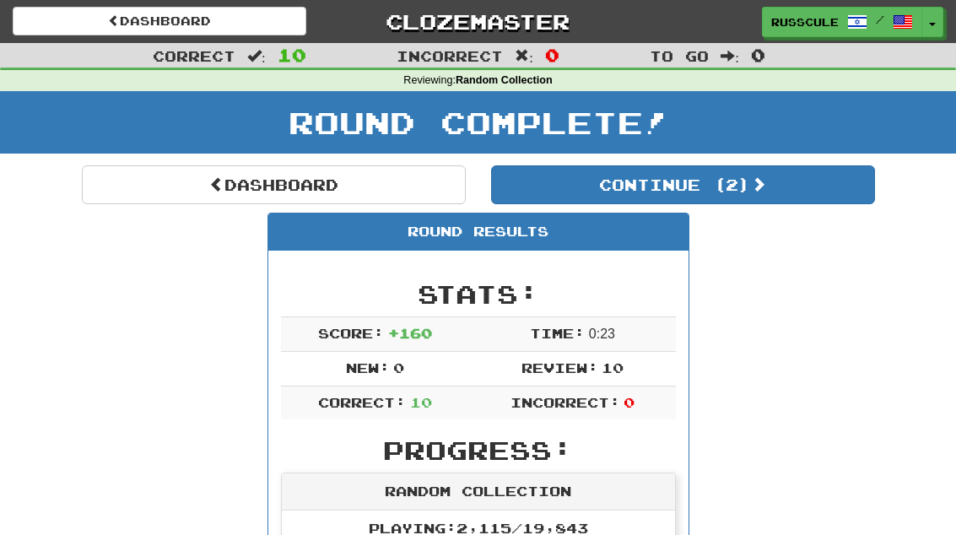
click at [819, 197] on button "Continue ( 2 )" at bounding box center [683, 184] width 384 height 39
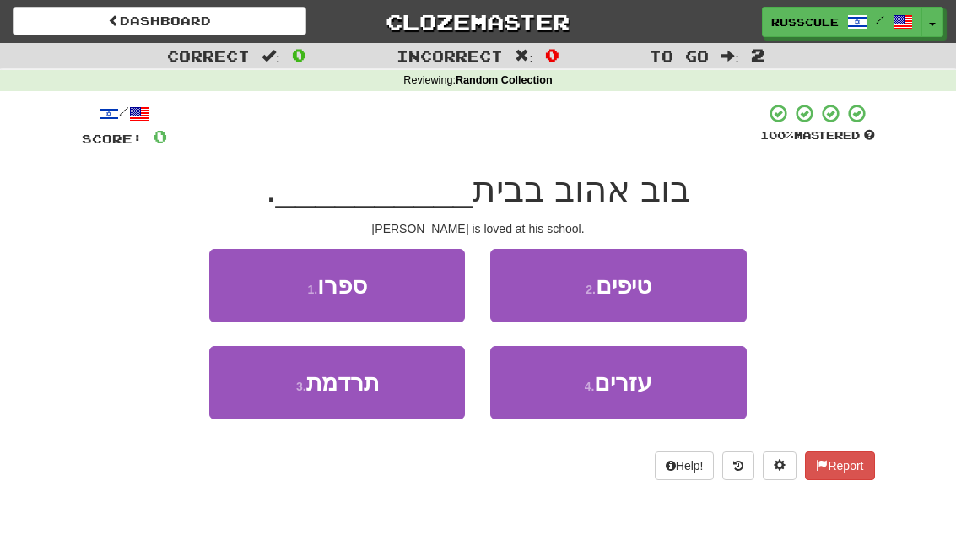
click at [219, 282] on button "1 . ספרו" at bounding box center [337, 285] width 256 height 73
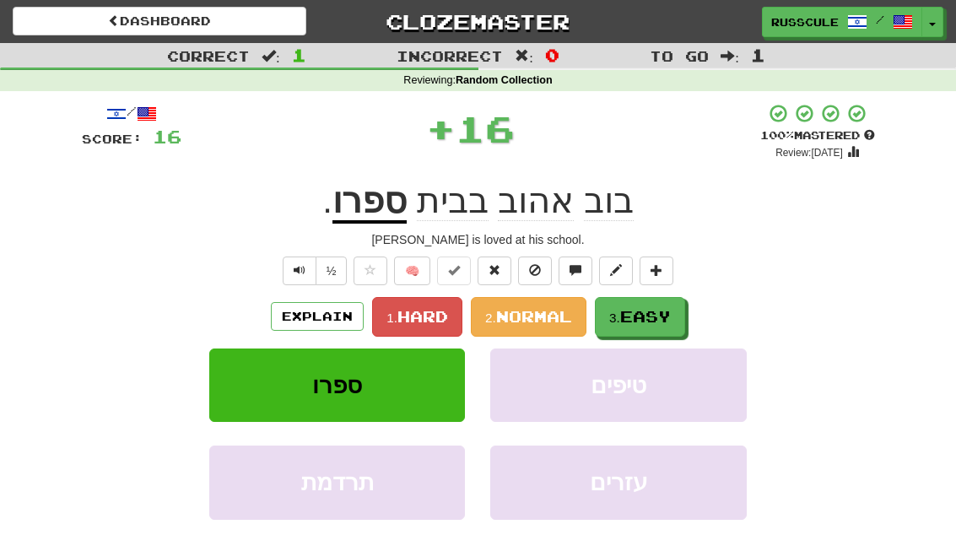
click at [670, 319] on span "Easy" at bounding box center [645, 316] width 51 height 19
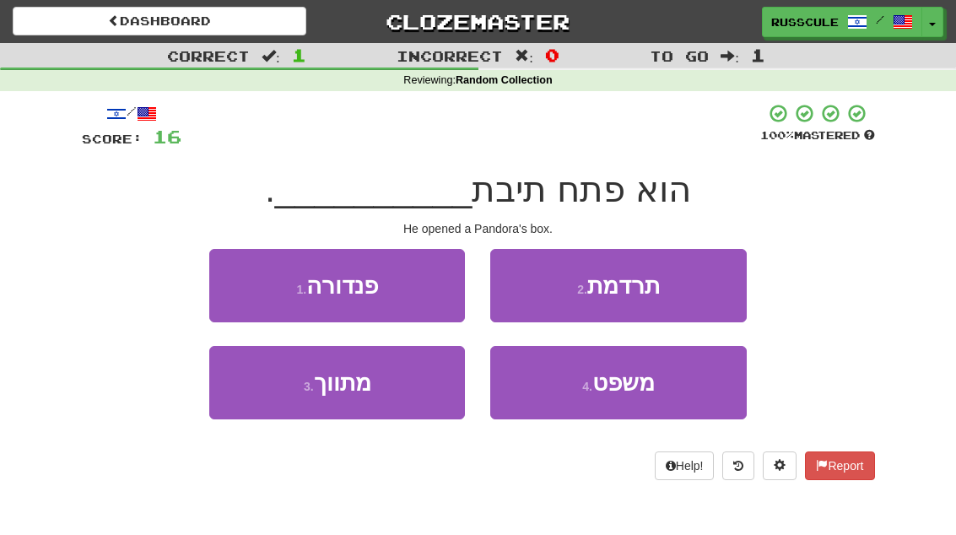
click at [230, 283] on button "1 . פנדורה" at bounding box center [337, 285] width 256 height 73
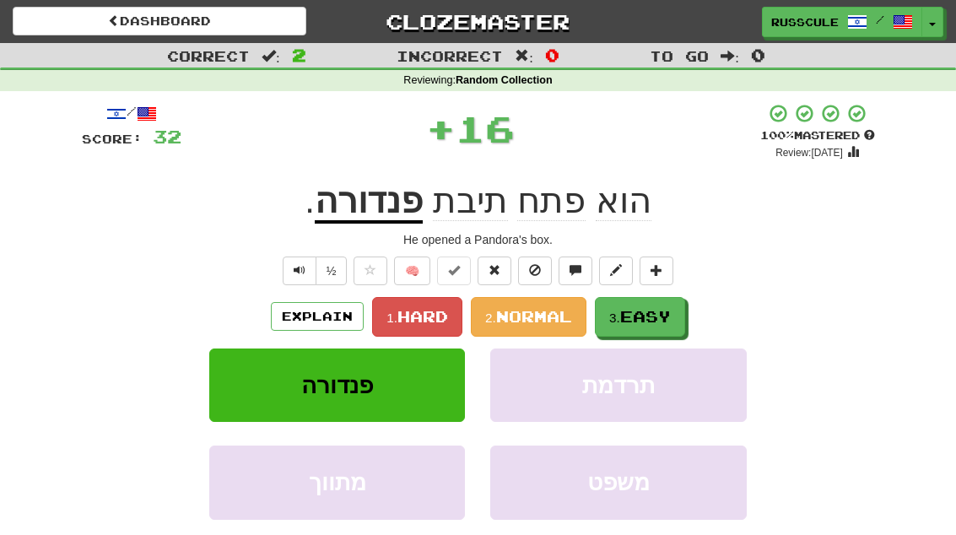
click at [657, 324] on button "3. Easy" at bounding box center [640, 317] width 90 height 40
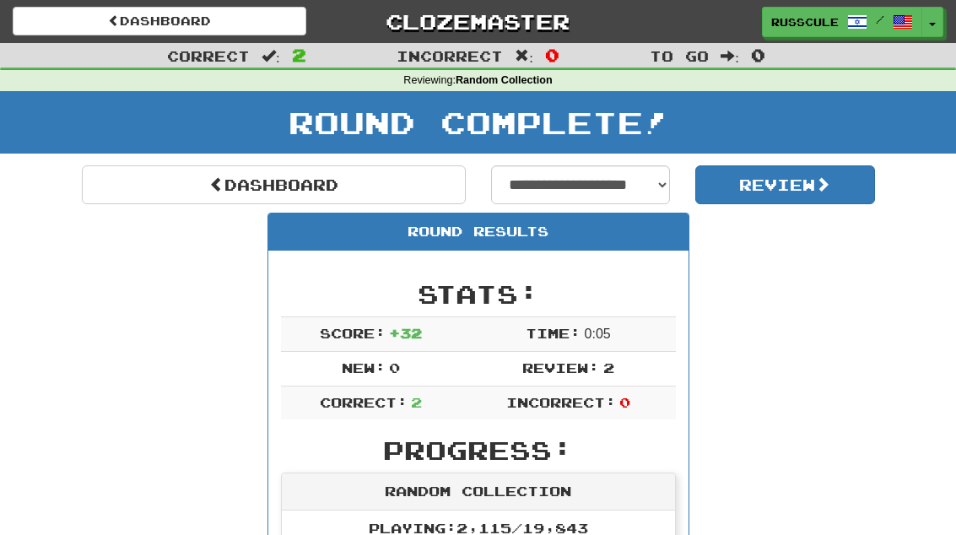
click at [124, 185] on link "Dashboard" at bounding box center [274, 184] width 384 height 39
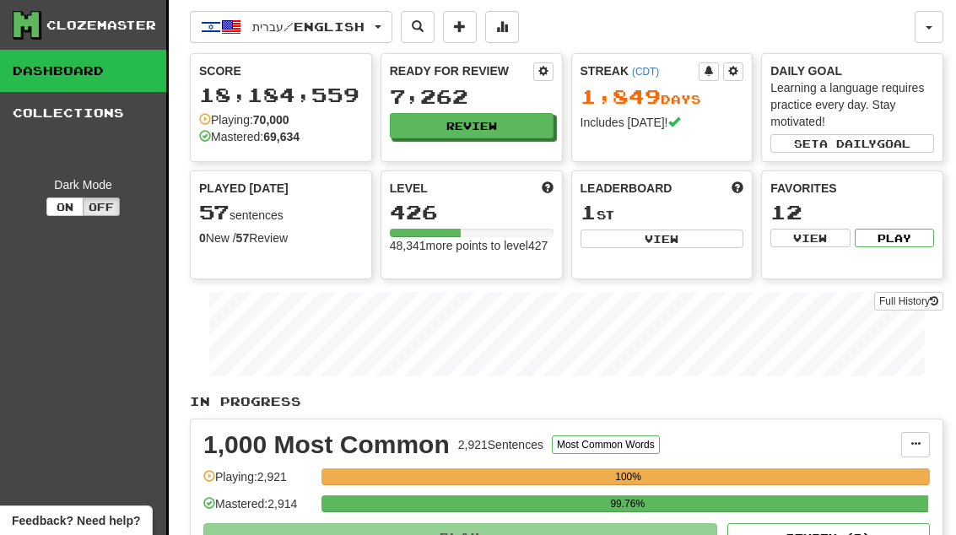
click at [719, 242] on button "View" at bounding box center [663, 239] width 164 height 19
select select "**********"
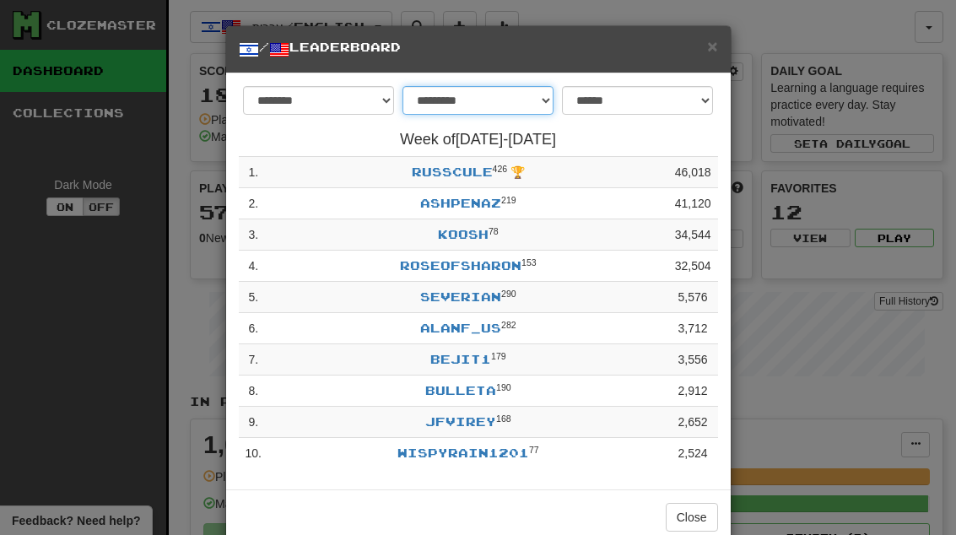
click at [514, 101] on select "**********" at bounding box center [478, 100] width 151 height 29
select select "*******"
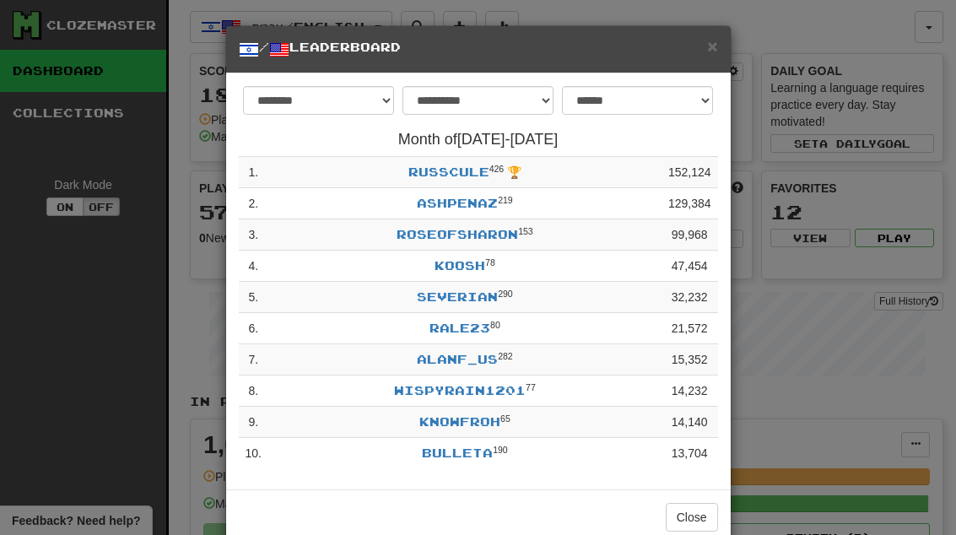
click at [699, 514] on button "Close" at bounding box center [692, 517] width 52 height 29
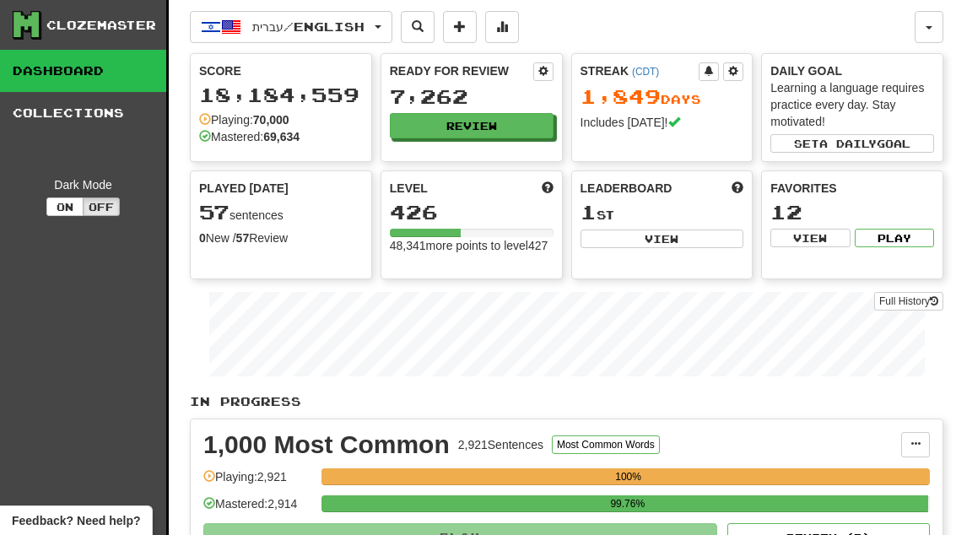
click at [527, 124] on button "Review" at bounding box center [472, 125] width 164 height 25
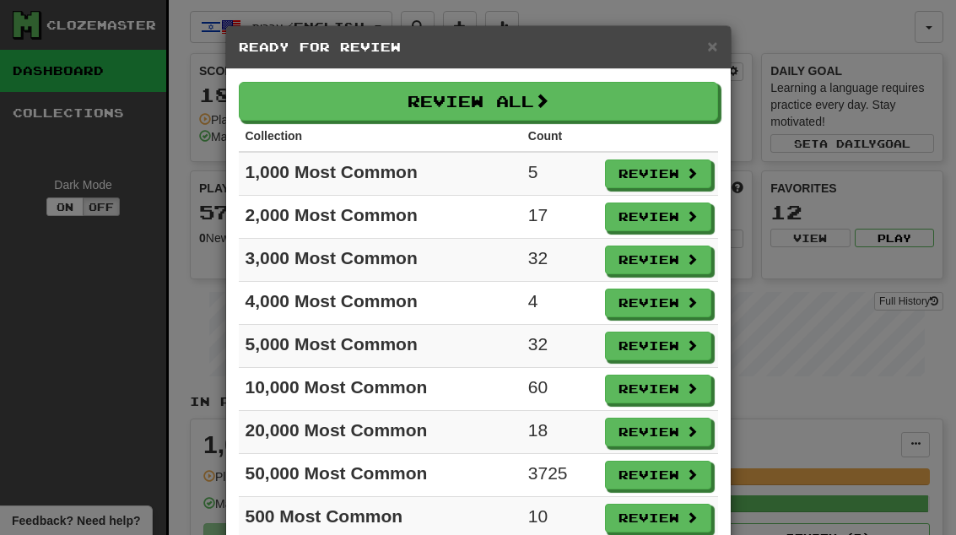
click at [672, 181] on button "Review" at bounding box center [658, 173] width 106 height 29
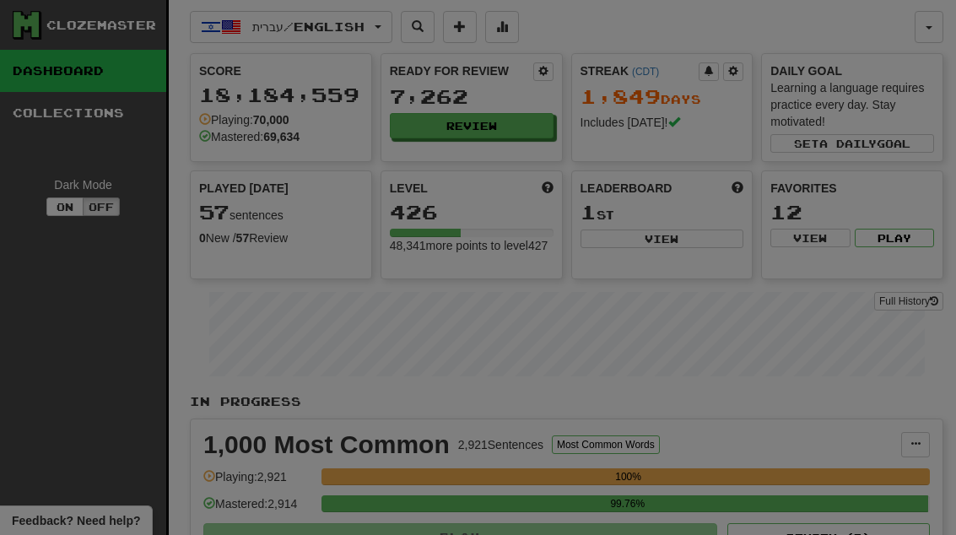
select select "**"
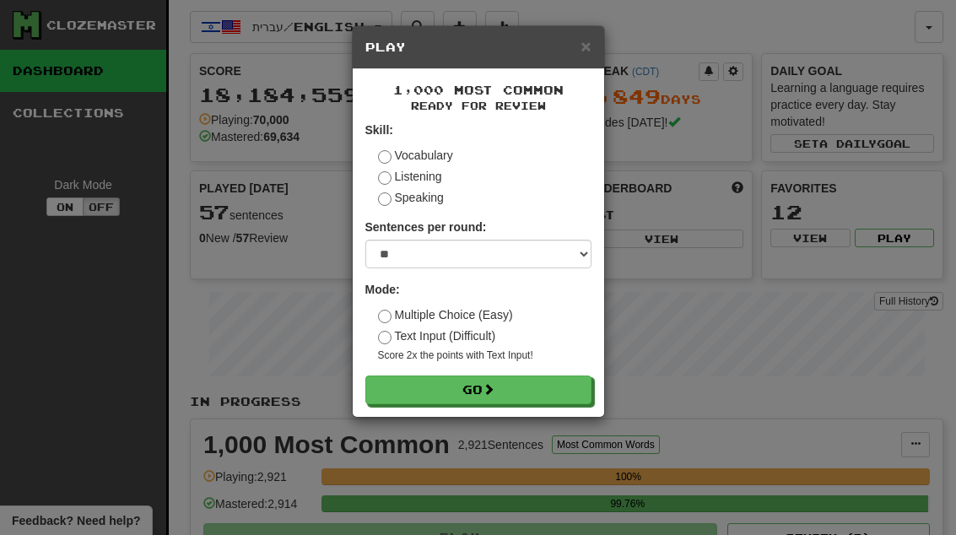
click at [577, 390] on button "Go" at bounding box center [478, 390] width 226 height 29
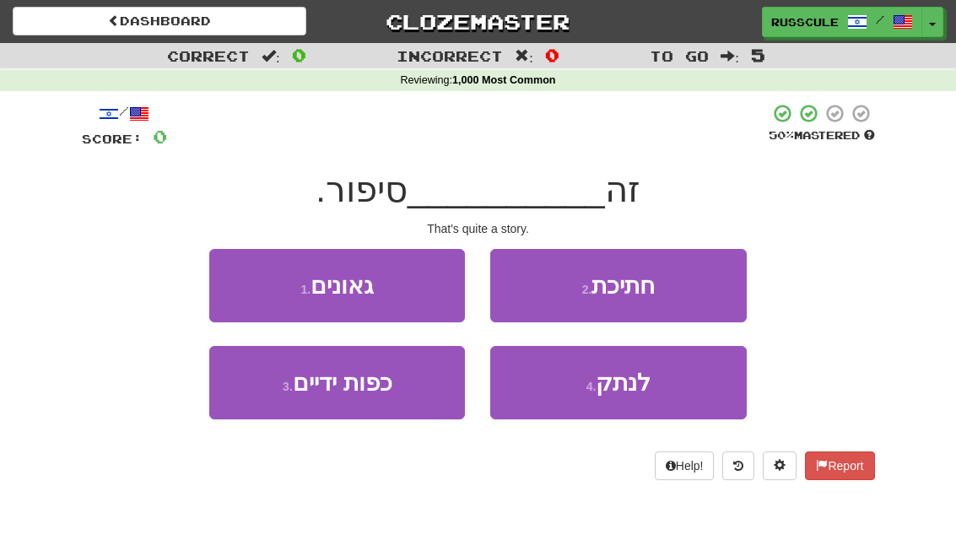
click at [705, 288] on button "2 . חתיכת" at bounding box center [618, 285] width 256 height 73
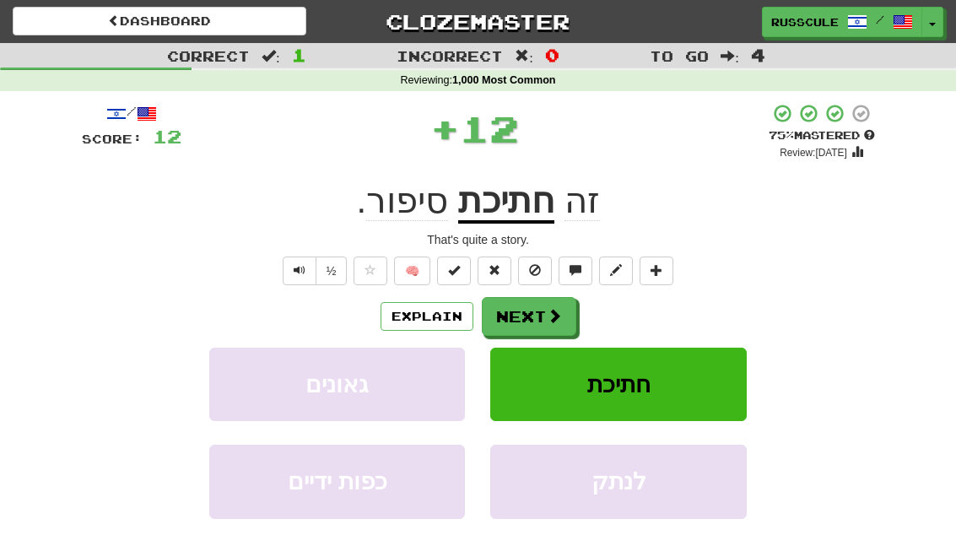
click at [571, 300] on button "Next" at bounding box center [529, 316] width 95 height 39
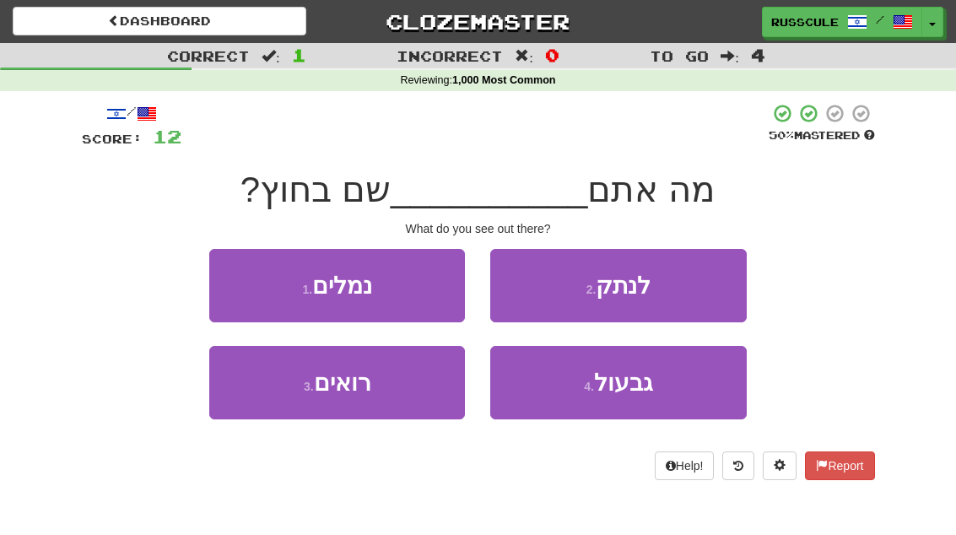
click at [276, 407] on button "3 . רואים" at bounding box center [337, 382] width 256 height 73
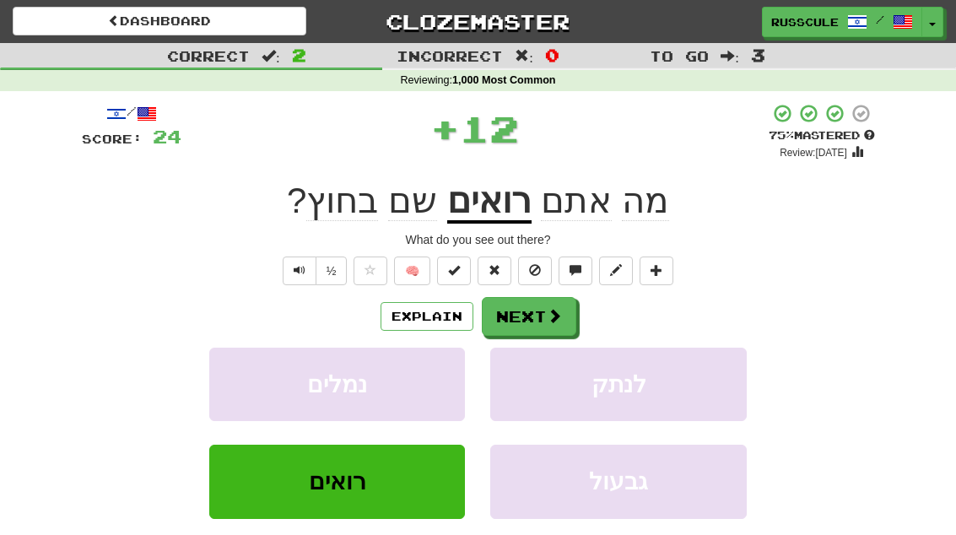
click at [557, 312] on span at bounding box center [554, 315] width 15 height 15
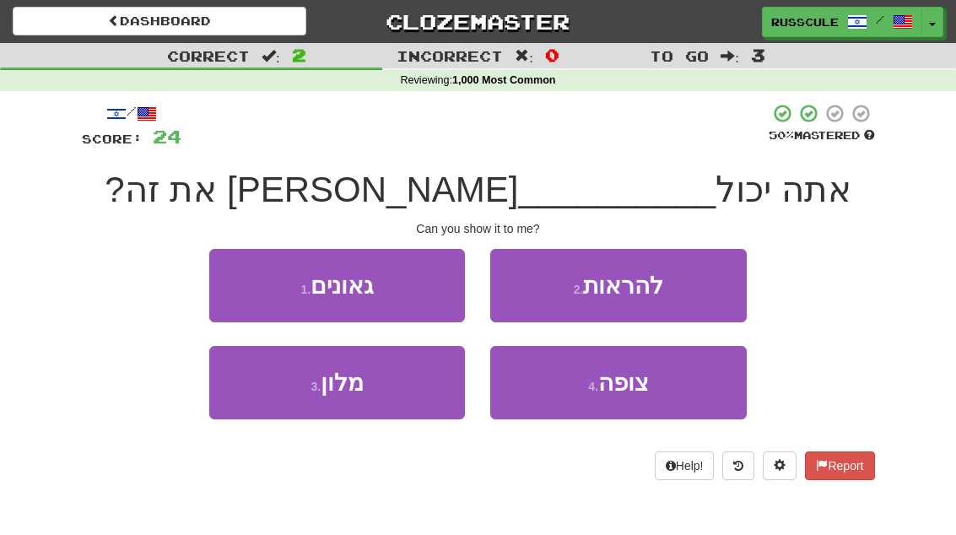
click at [707, 289] on button "2 . להראות" at bounding box center [618, 285] width 256 height 73
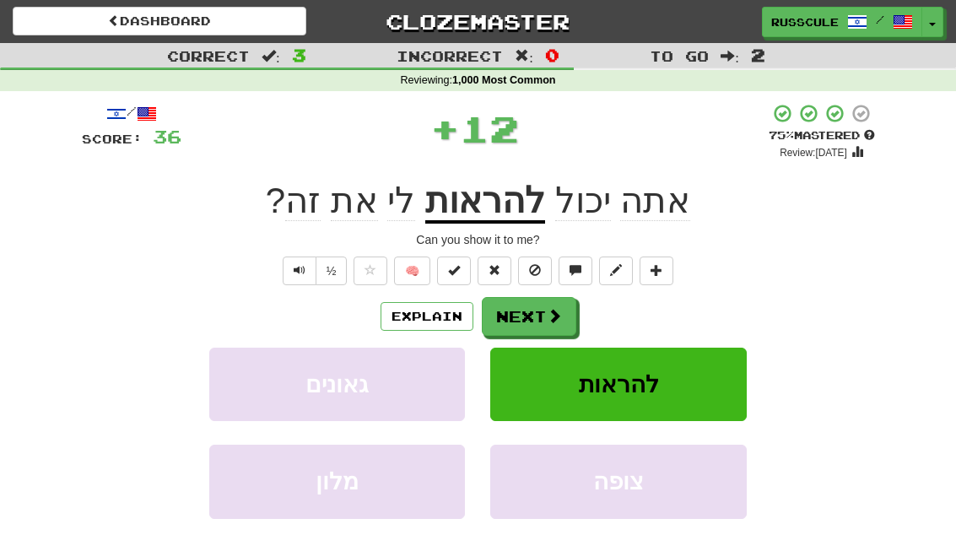
click at [564, 324] on button "Next" at bounding box center [529, 316] width 95 height 39
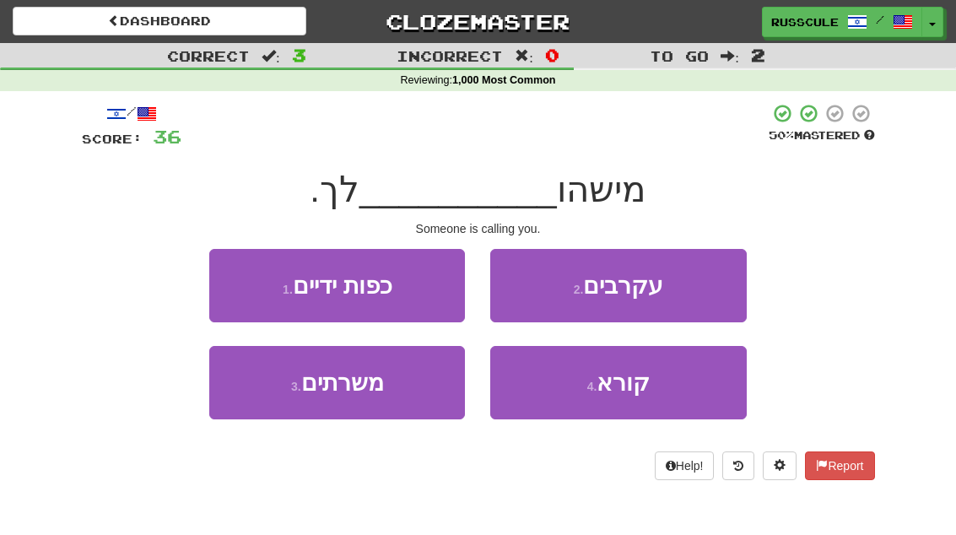
click at [654, 395] on button "4 . קורא" at bounding box center [618, 382] width 256 height 73
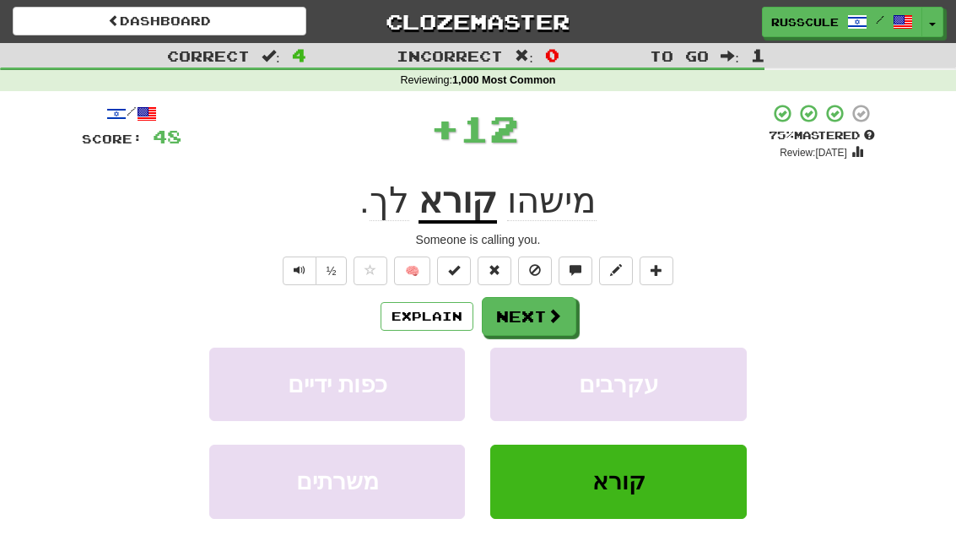
click at [554, 321] on span at bounding box center [554, 315] width 15 height 15
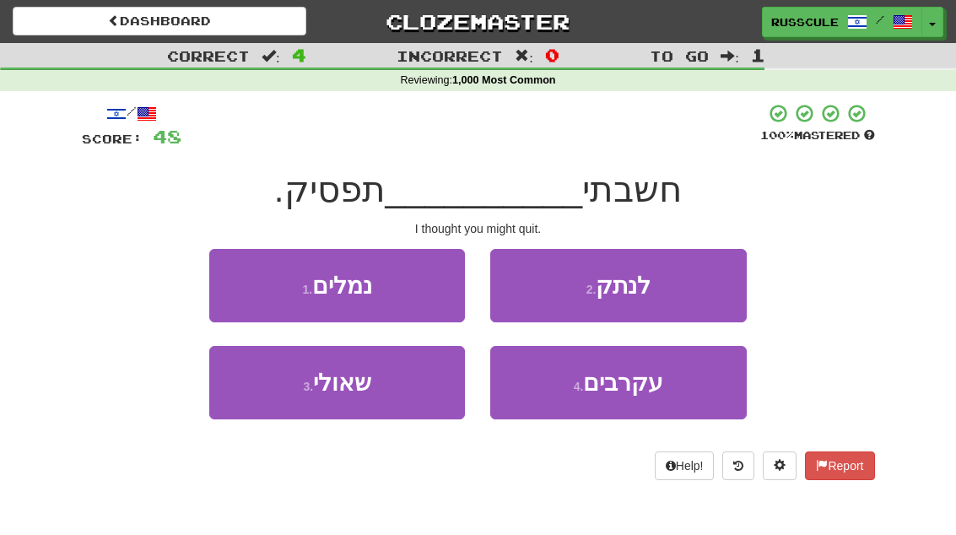
click at [278, 392] on button "3 . שאולי" at bounding box center [337, 382] width 256 height 73
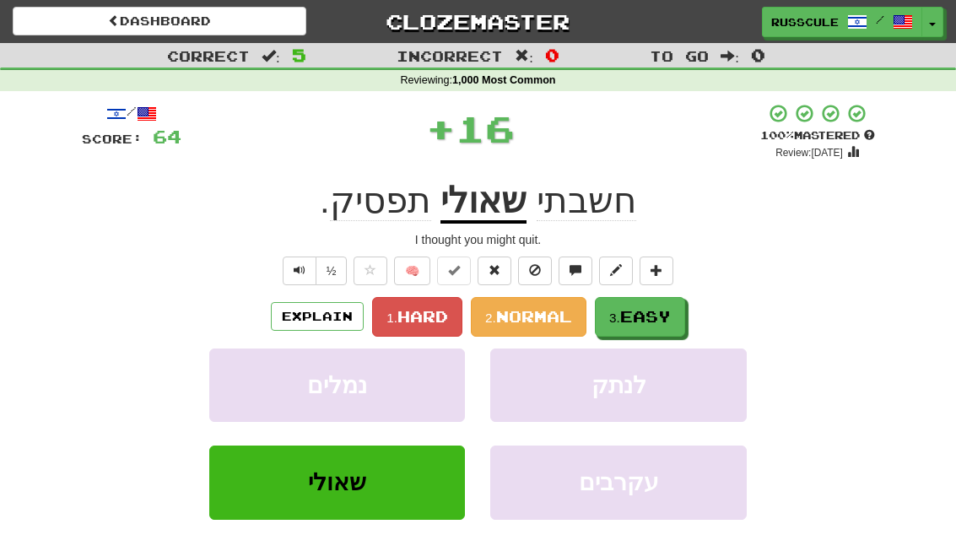
click at [637, 317] on span "Easy" at bounding box center [645, 316] width 51 height 19
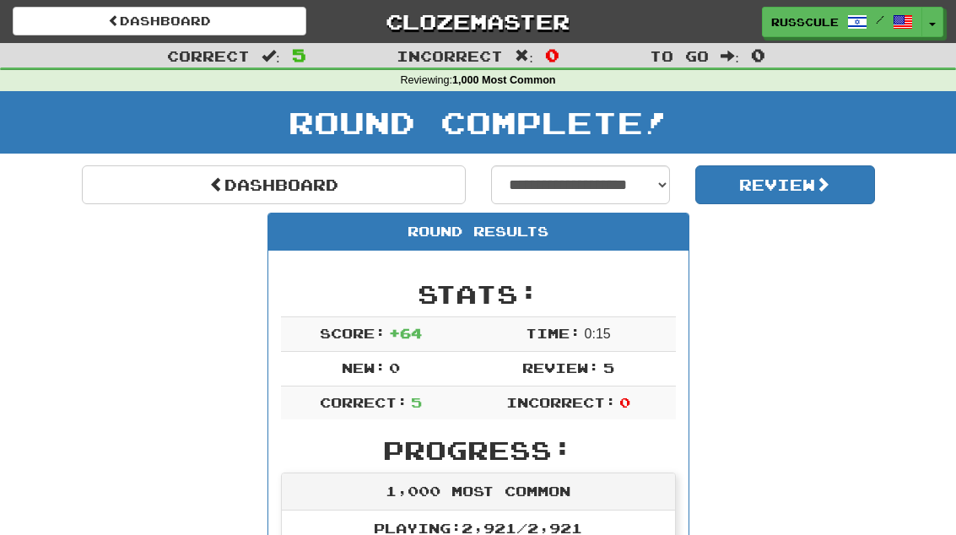
click at [123, 180] on link "Dashboard" at bounding box center [274, 184] width 384 height 39
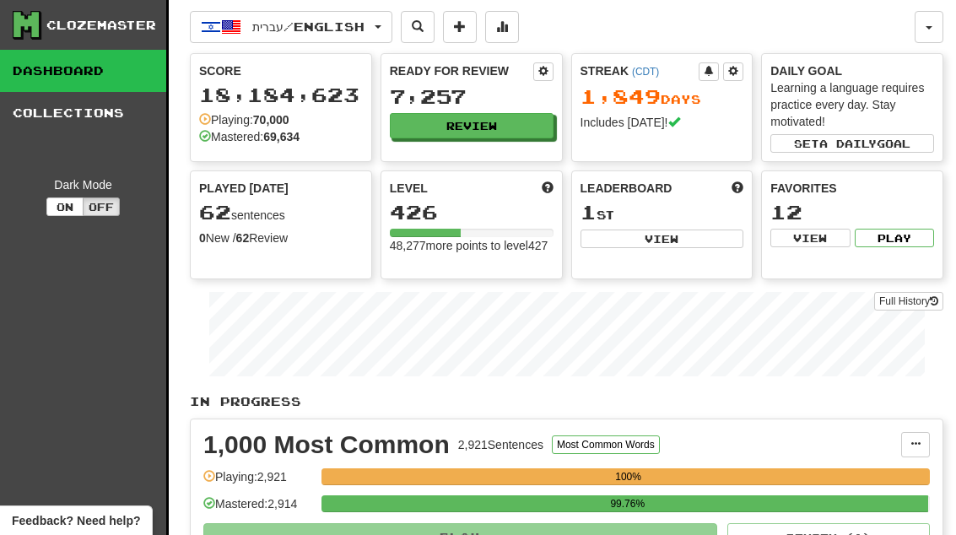
click at [526, 121] on button "Review" at bounding box center [472, 125] width 164 height 25
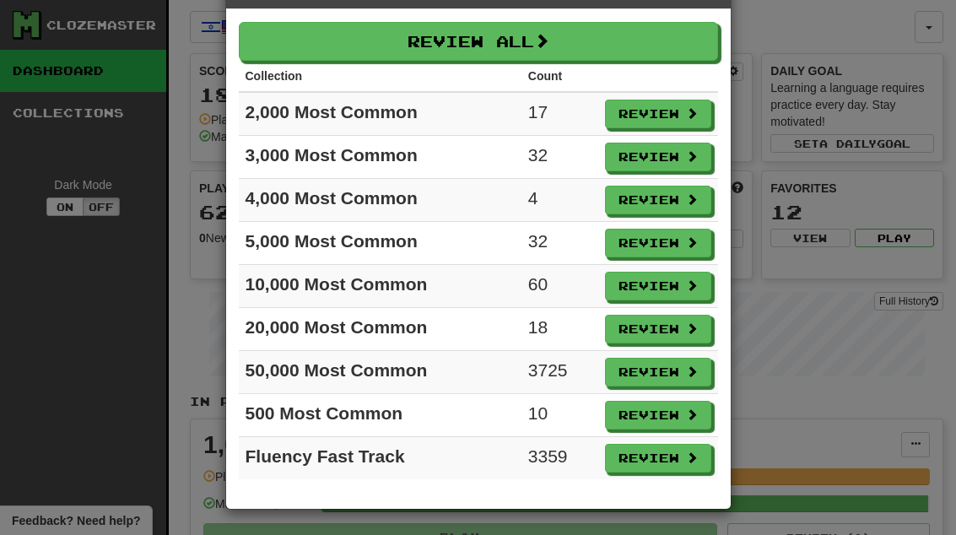
scroll to position [60, 0]
click at [681, 414] on button "Review" at bounding box center [658, 415] width 106 height 29
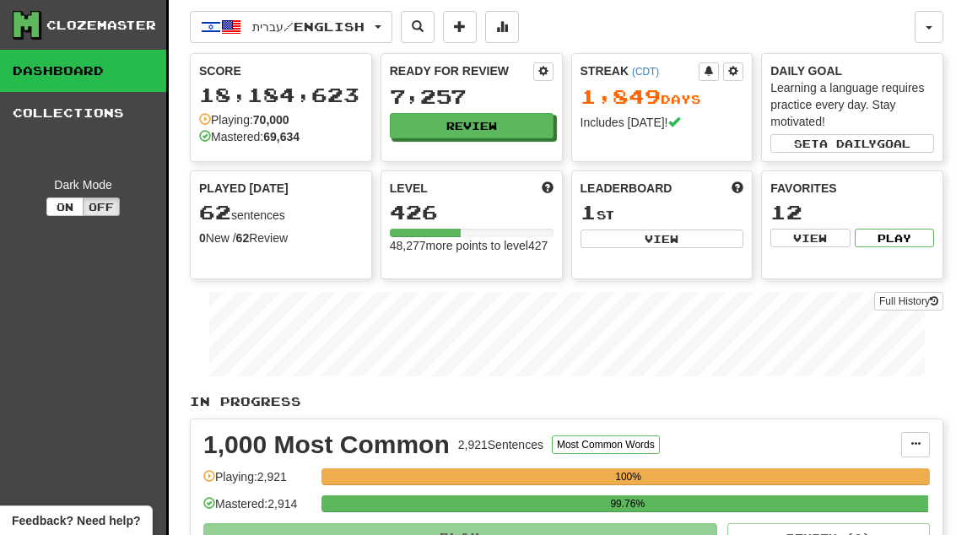
select select "**"
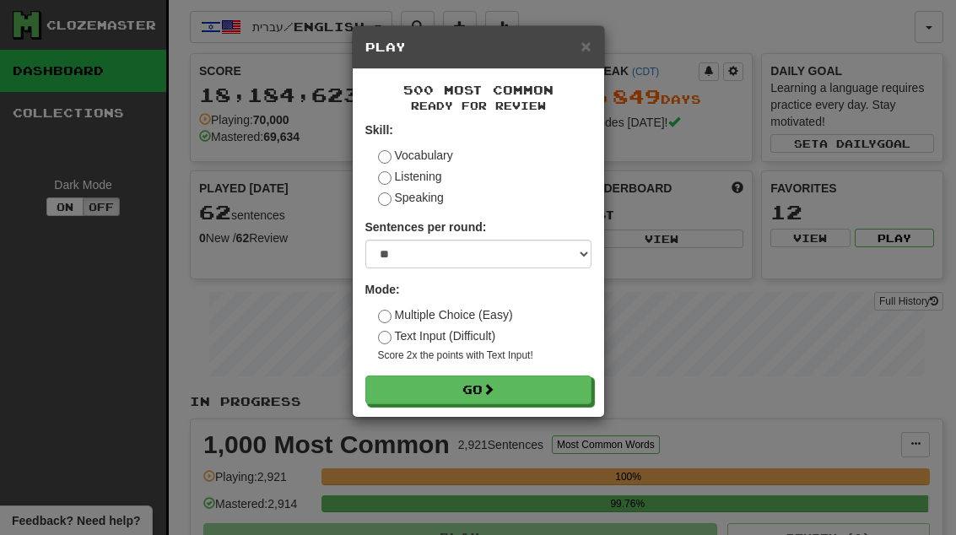
click at [576, 383] on button "Go" at bounding box center [478, 390] width 226 height 29
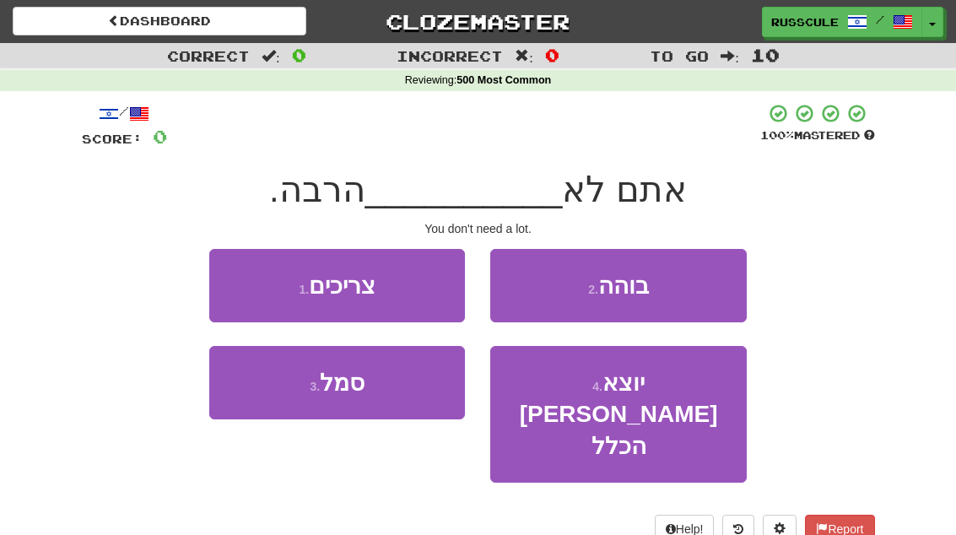
click at [242, 279] on button "1 . צריכים" at bounding box center [337, 285] width 256 height 73
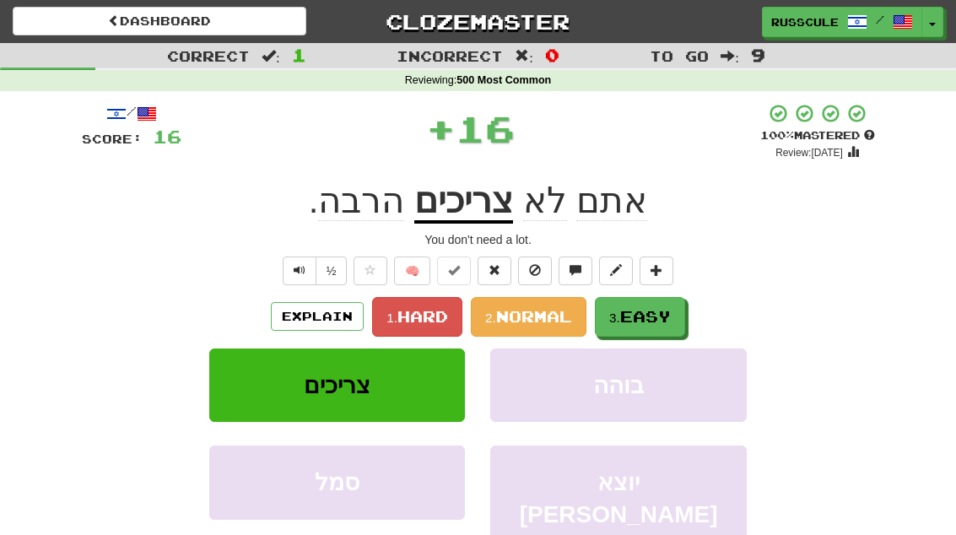
click at [657, 325] on button "3. Easy" at bounding box center [640, 317] width 90 height 40
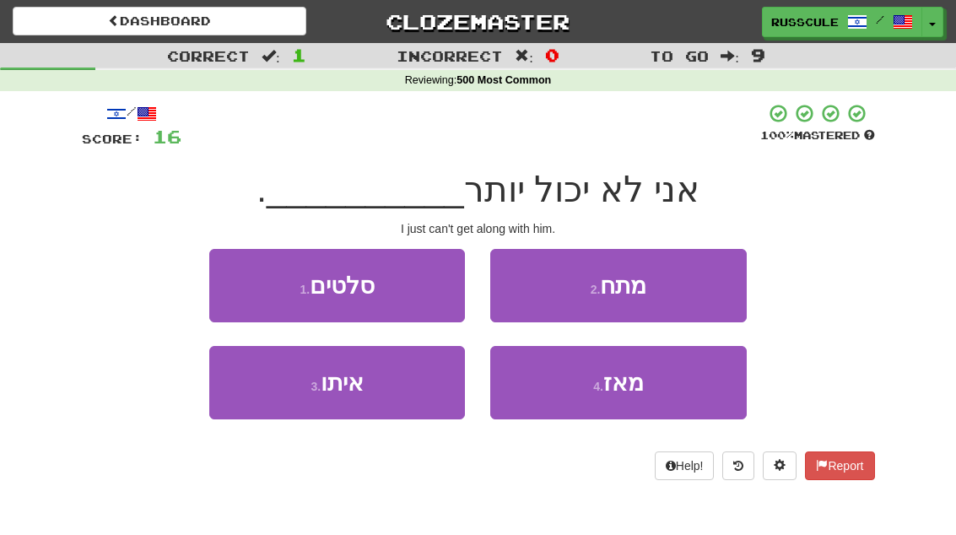
click at [281, 400] on button "3 . איתו" at bounding box center [337, 382] width 256 height 73
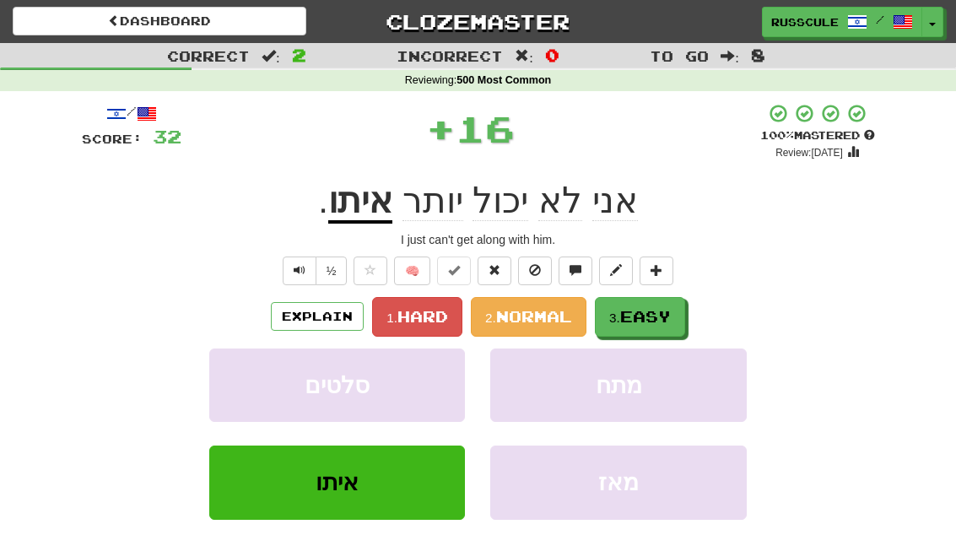
click at [671, 316] on span "Easy" at bounding box center [645, 316] width 51 height 19
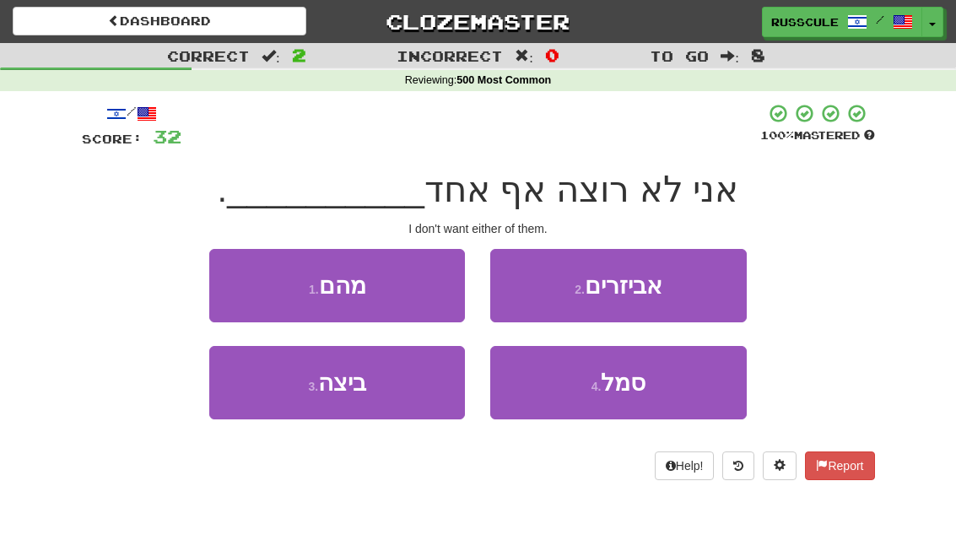
click at [226, 275] on button "1 . מהם" at bounding box center [337, 285] width 256 height 73
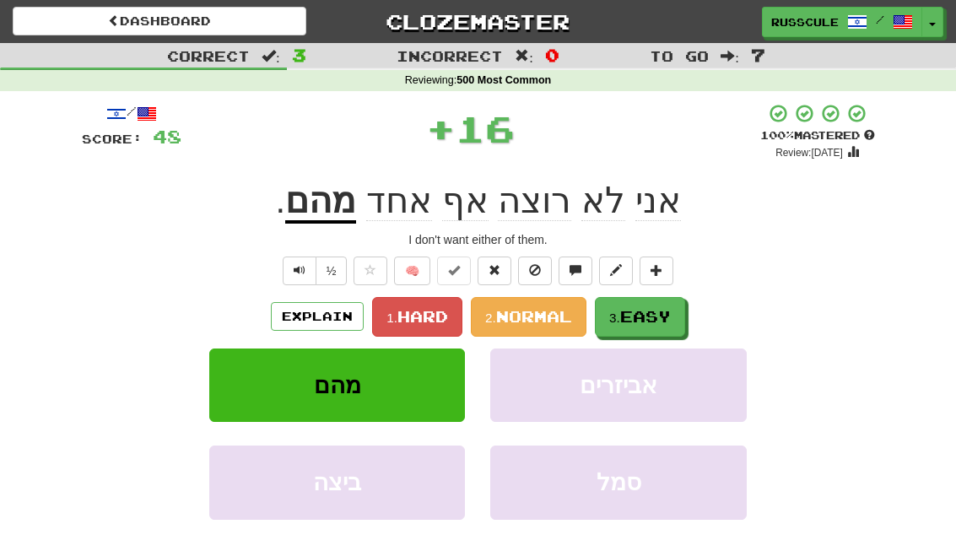
click at [665, 319] on span "Easy" at bounding box center [645, 316] width 51 height 19
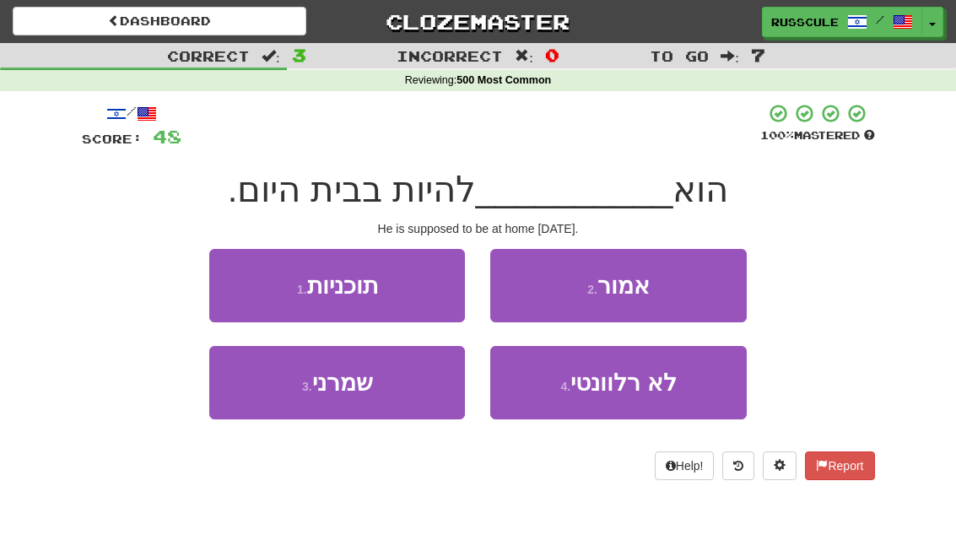
click at [705, 288] on button "2 . אמור" at bounding box center [618, 285] width 256 height 73
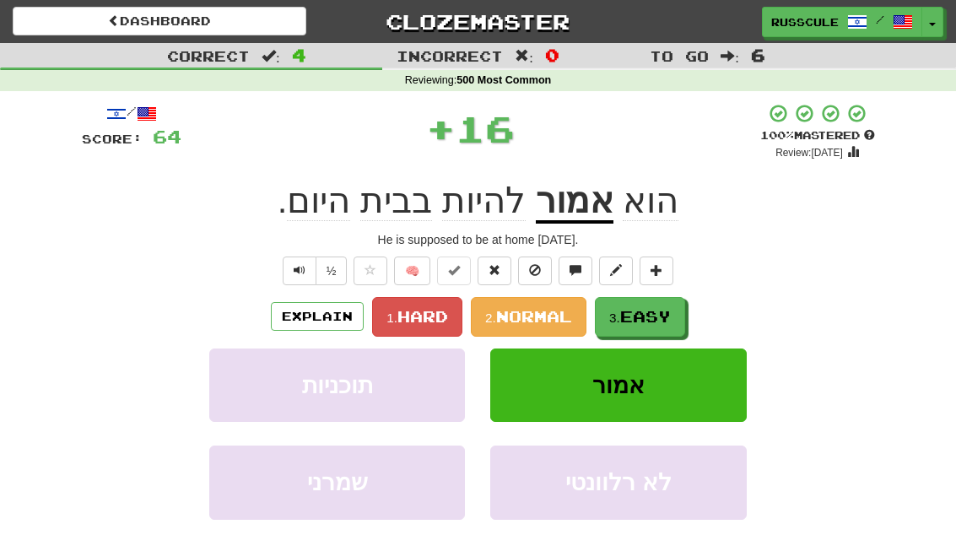
click at [663, 319] on span "Easy" at bounding box center [645, 316] width 51 height 19
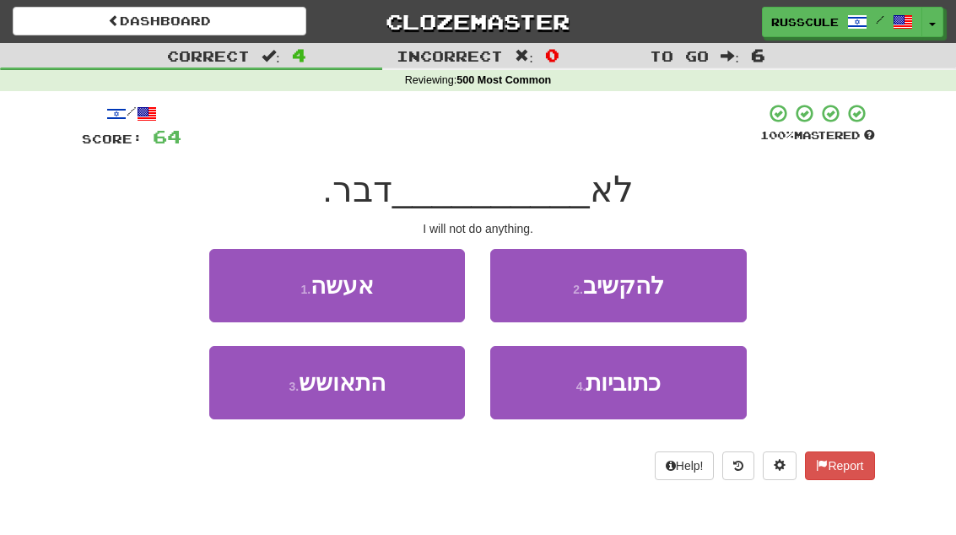
click at [232, 277] on button "1 . אעשה" at bounding box center [337, 285] width 256 height 73
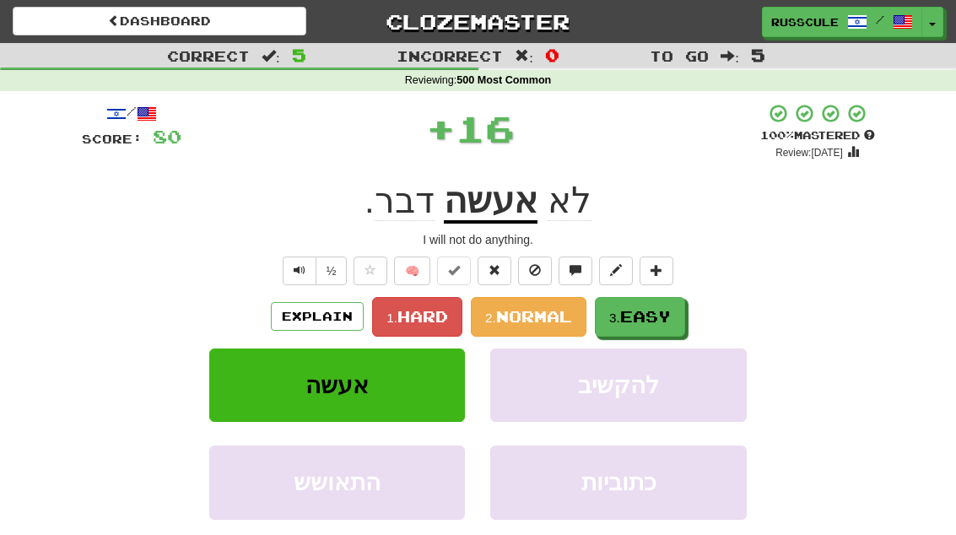
click at [671, 316] on span "Easy" at bounding box center [645, 316] width 51 height 19
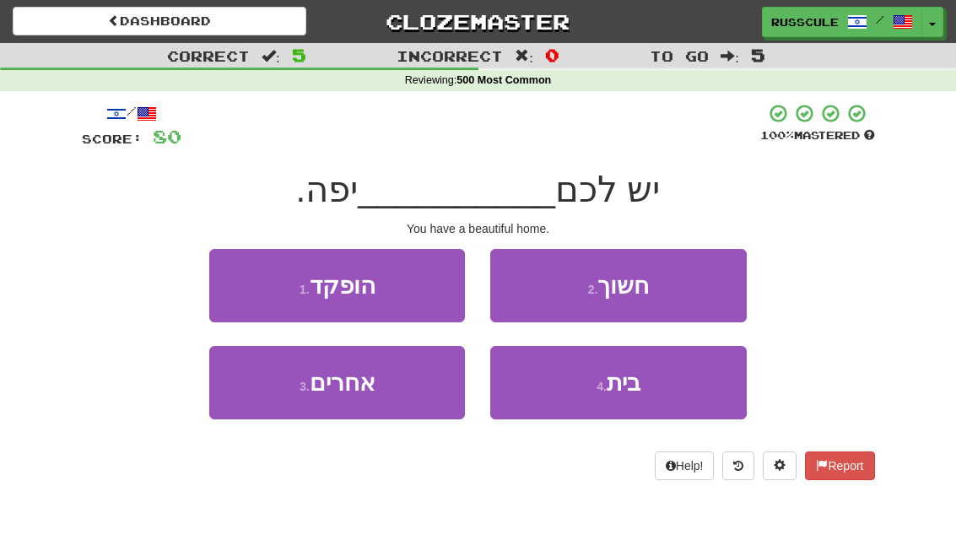
click at [648, 386] on button "4 . בית" at bounding box center [618, 382] width 256 height 73
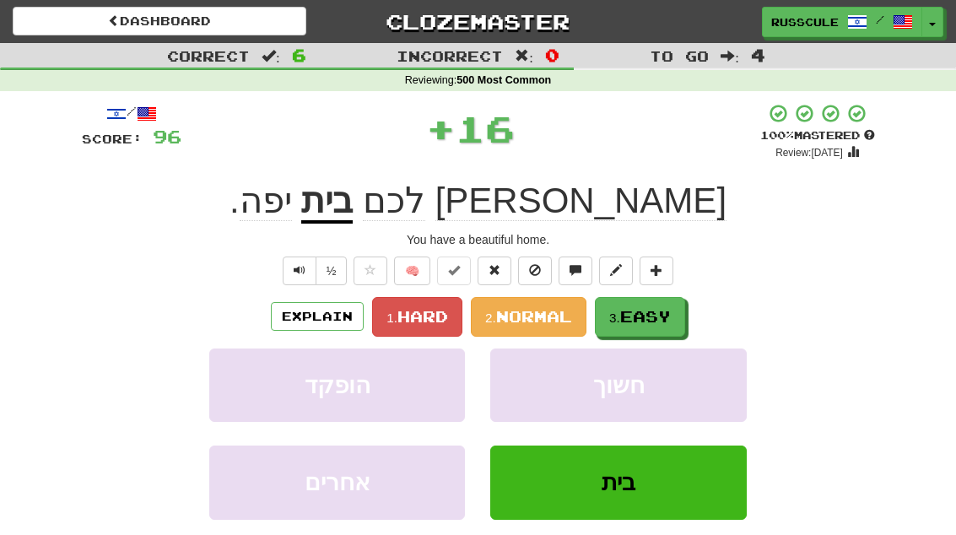
click at [671, 316] on span "Easy" at bounding box center [645, 316] width 51 height 19
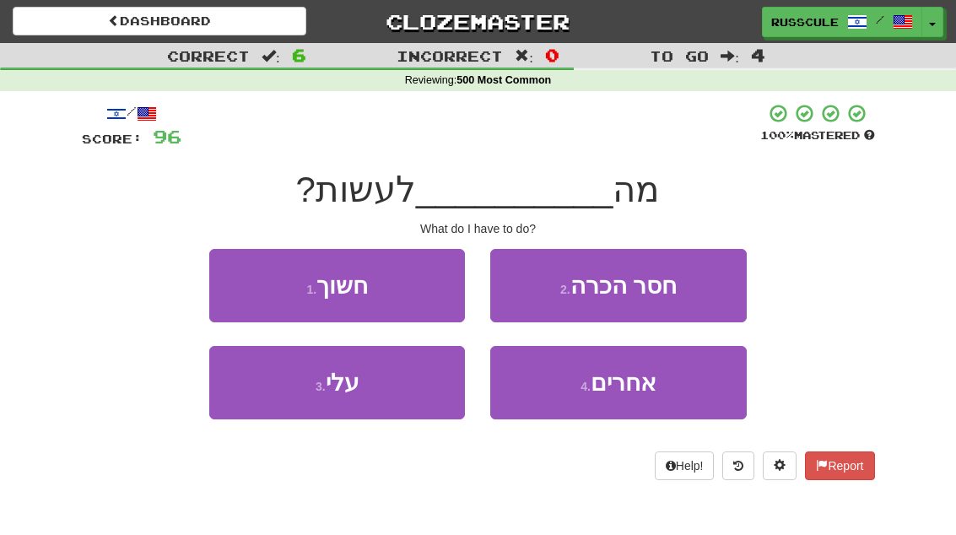
click at [280, 405] on button "3 . עלי" at bounding box center [337, 382] width 256 height 73
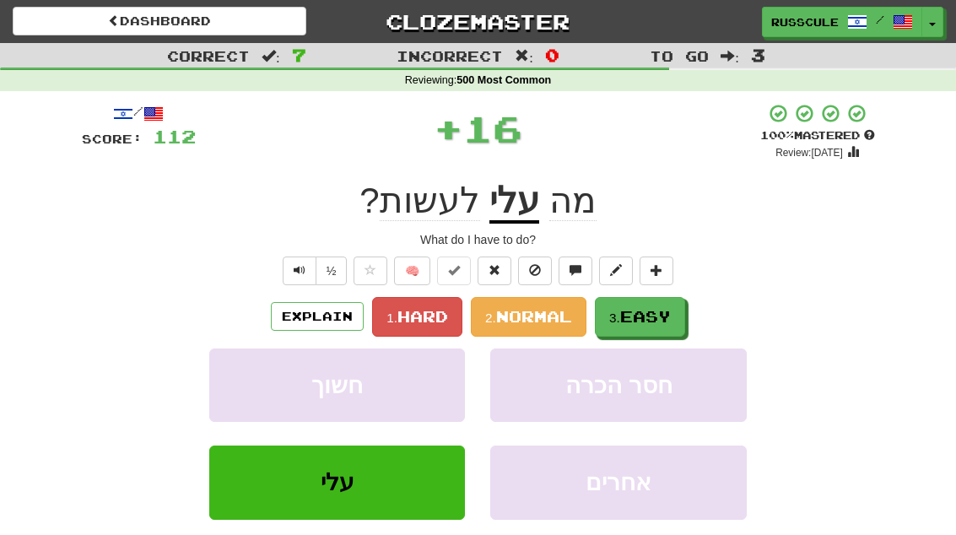
click at [671, 316] on span "Easy" at bounding box center [645, 316] width 51 height 19
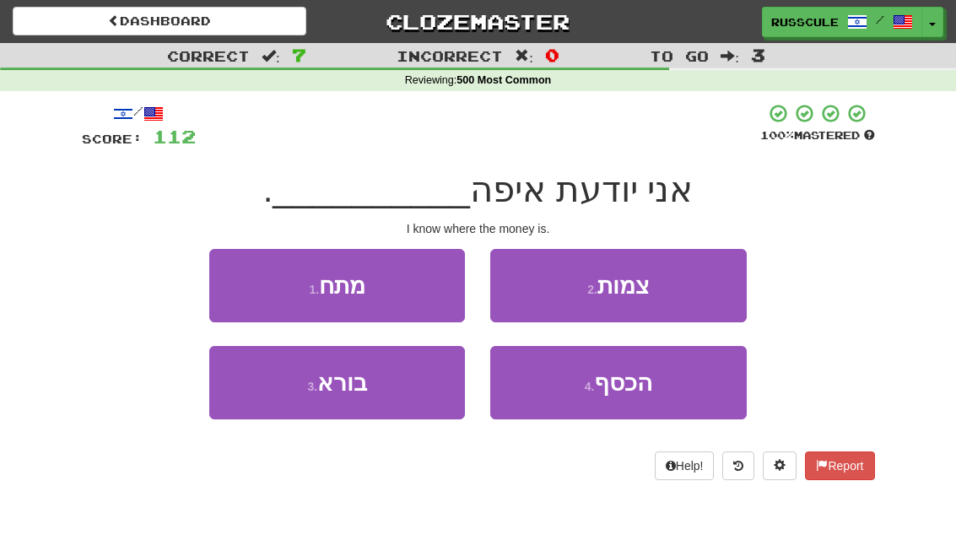
click at [653, 391] on button "4 . הכסף" at bounding box center [618, 382] width 256 height 73
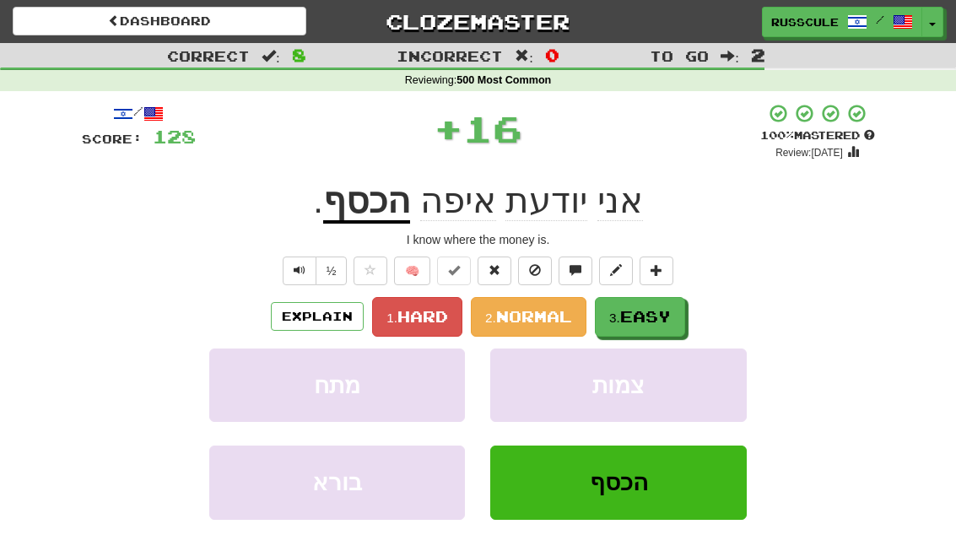
click at [680, 313] on button "3. Easy" at bounding box center [640, 317] width 90 height 40
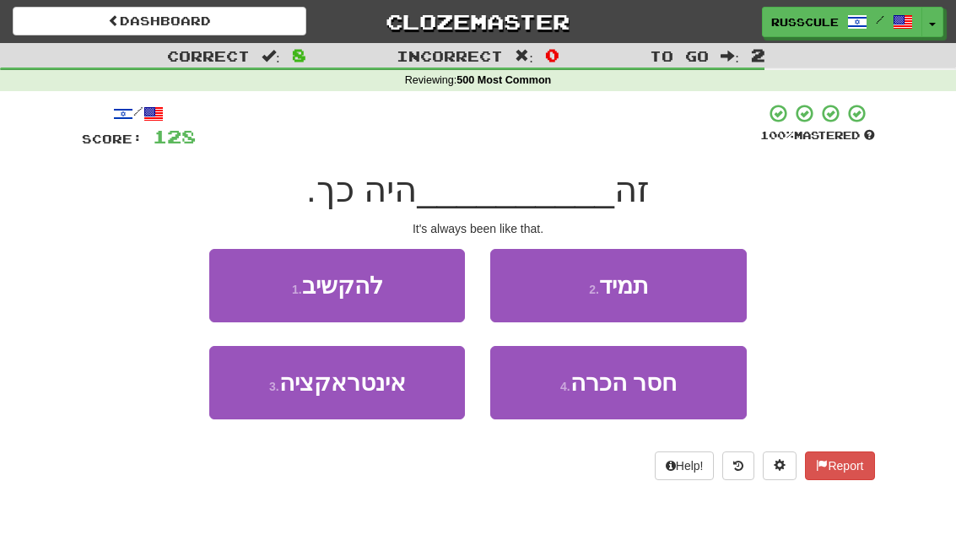
click at [697, 289] on button "2 . תמיד" at bounding box center [618, 285] width 256 height 73
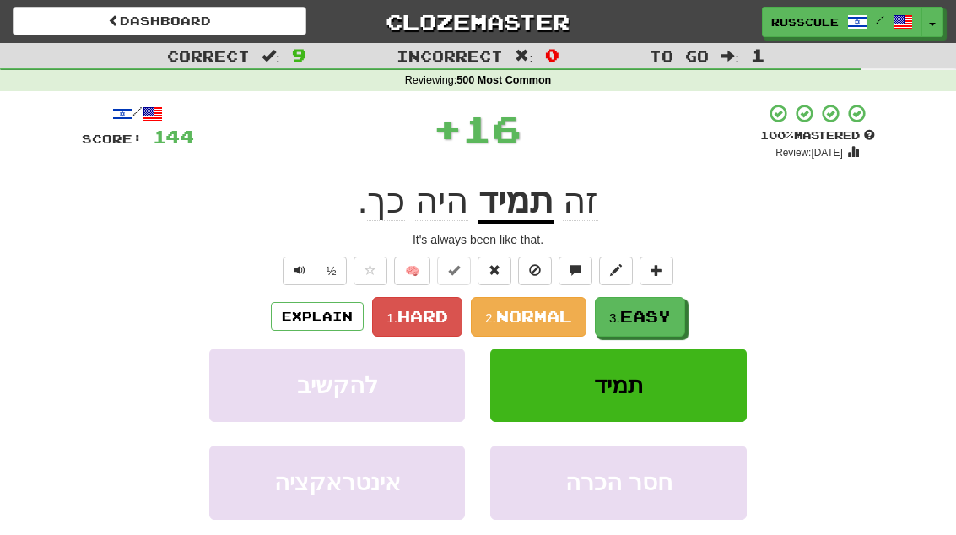
click at [670, 316] on span "Easy" at bounding box center [645, 316] width 51 height 19
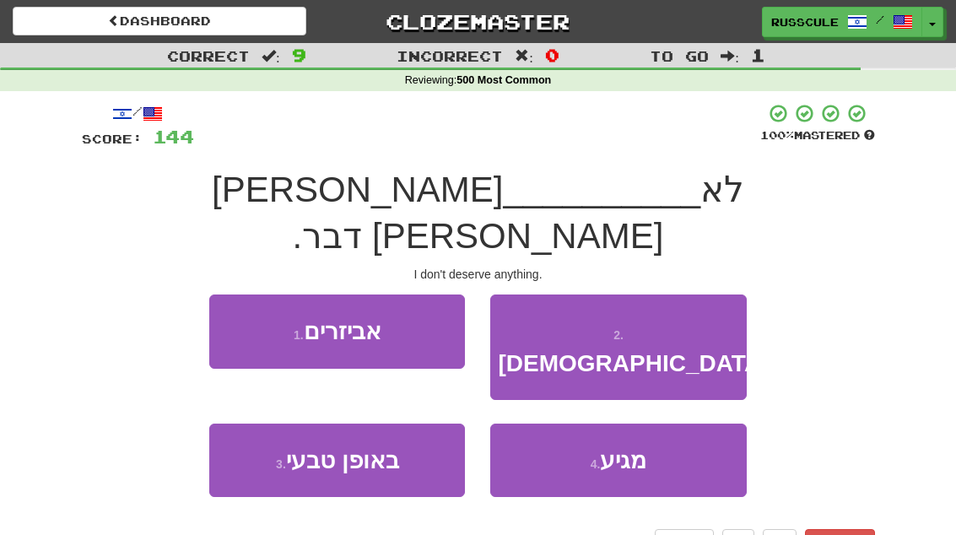
click at [662, 424] on button "4 . מגיע" at bounding box center [618, 460] width 256 height 73
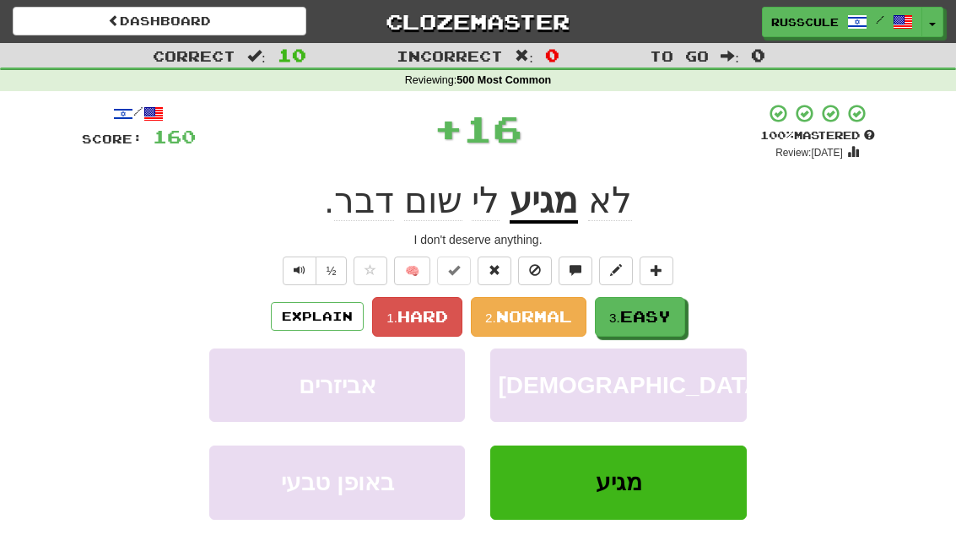
click at [678, 315] on button "3. Easy" at bounding box center [640, 317] width 90 height 40
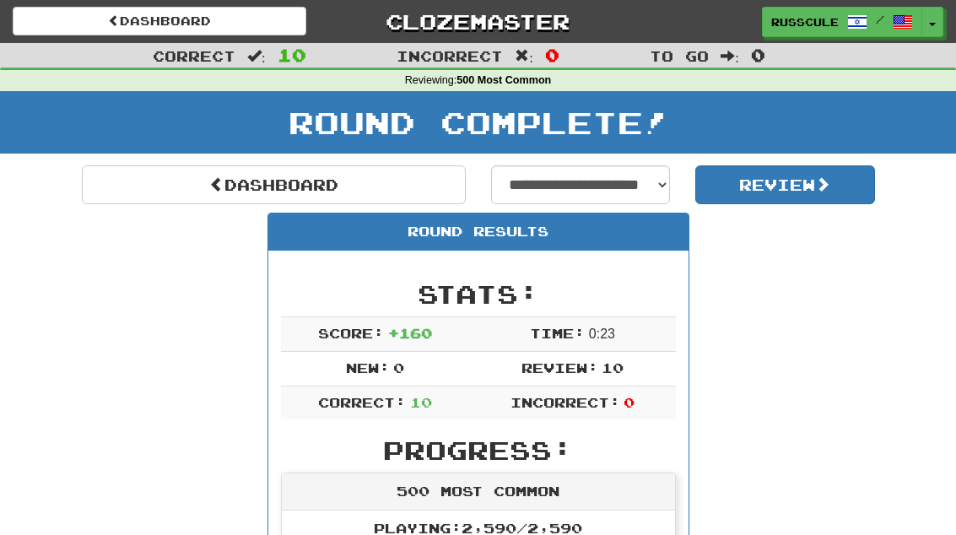
click at [224, 183] on link "Dashboard" at bounding box center [274, 184] width 384 height 39
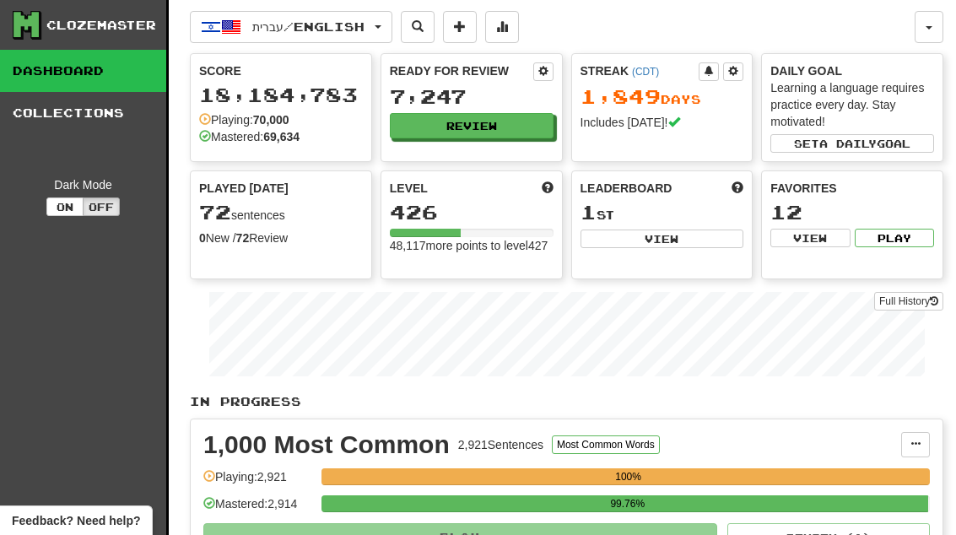
click at [522, 127] on button "Review" at bounding box center [472, 125] width 164 height 25
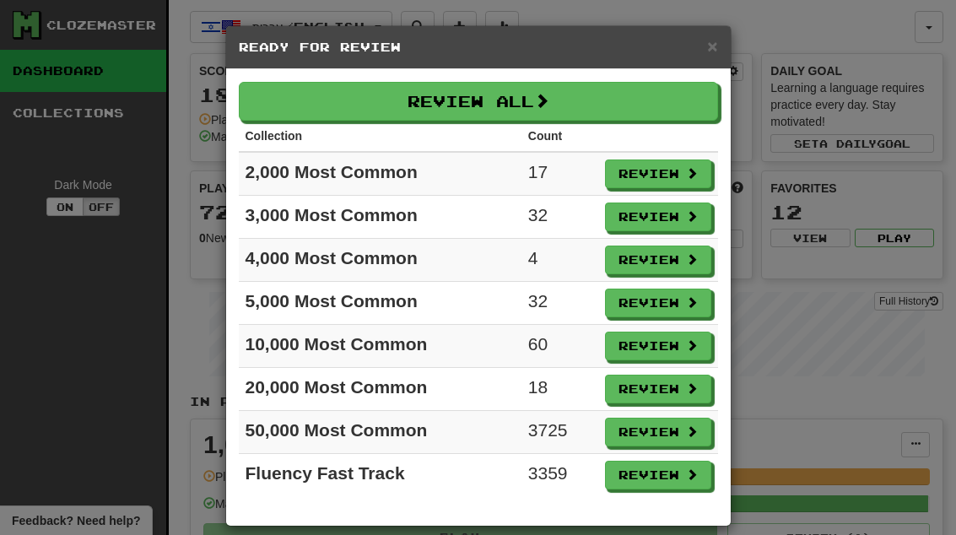
click at [686, 265] on span at bounding box center [692, 259] width 12 height 12
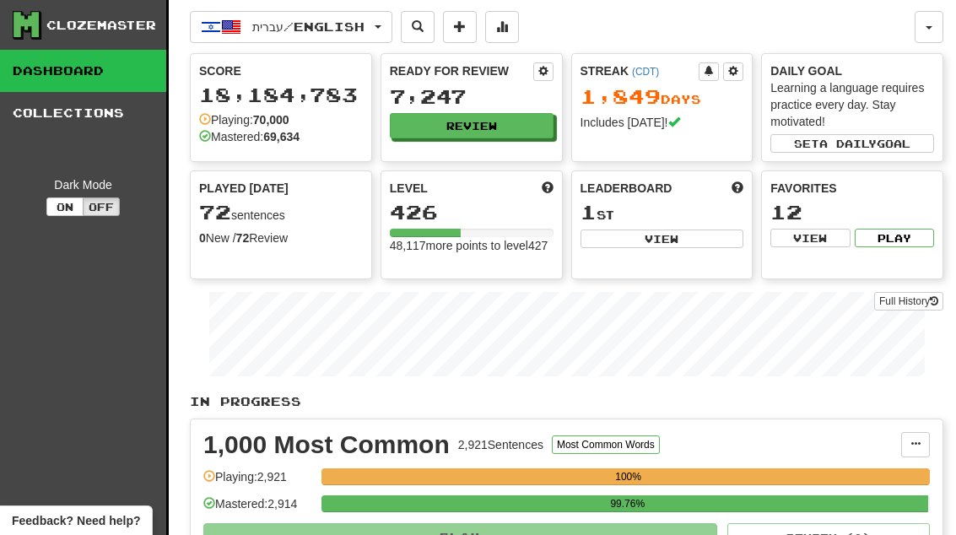
select select "**"
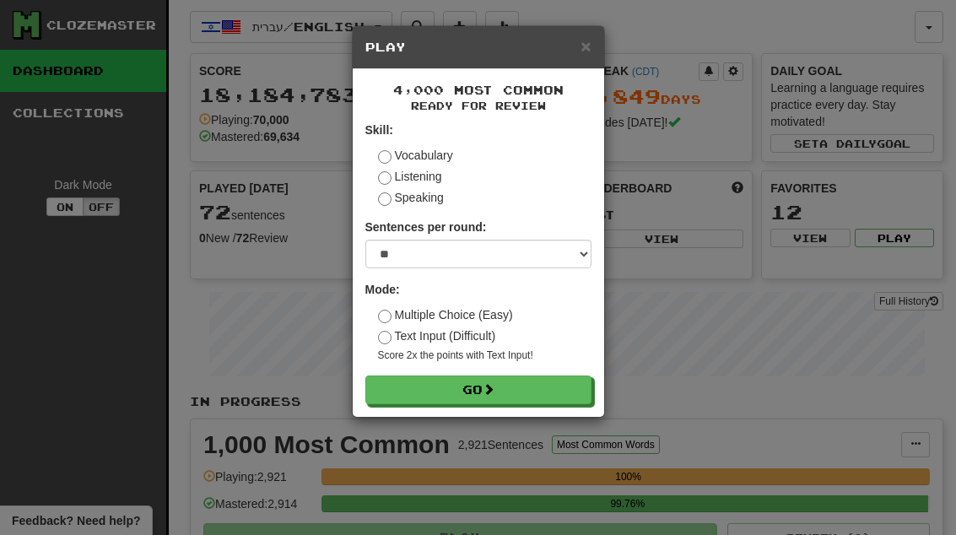
click at [578, 389] on button "Go" at bounding box center [478, 390] width 226 height 29
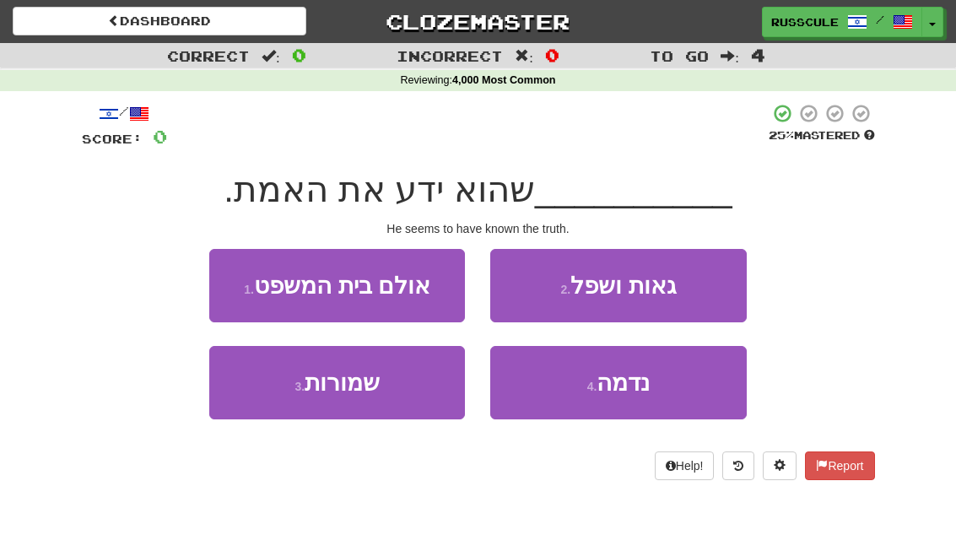
click at [634, 397] on button "4 . נדמה" at bounding box center [618, 382] width 256 height 73
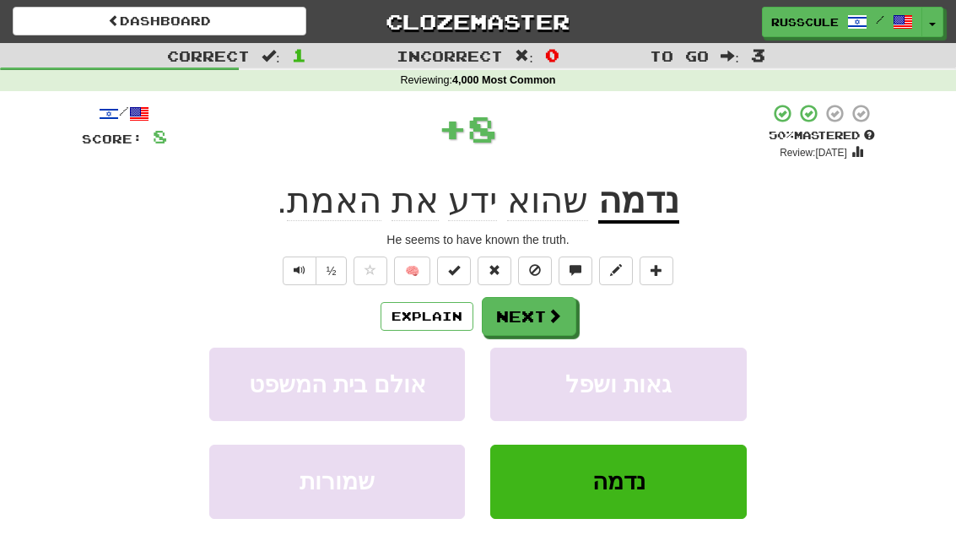
click at [538, 318] on button "Next" at bounding box center [529, 316] width 95 height 39
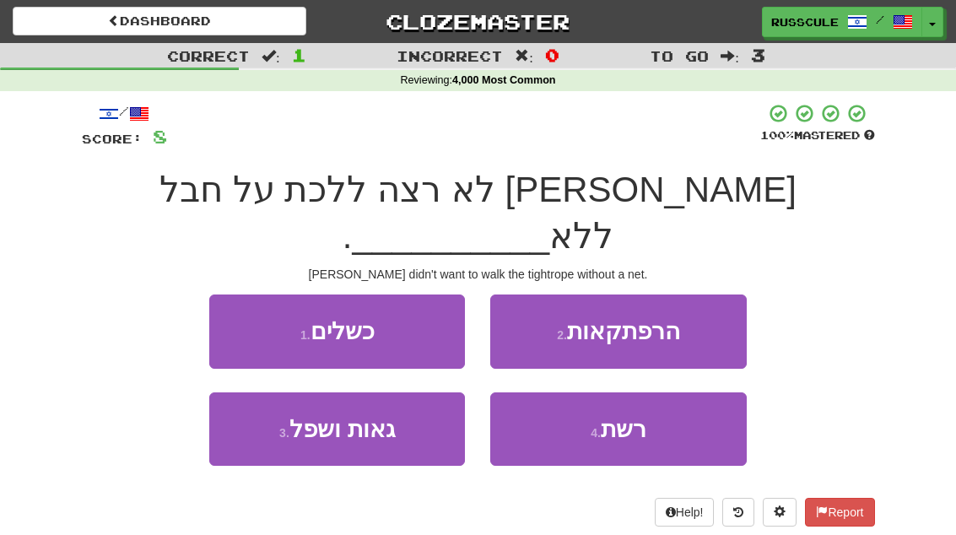
click at [637, 404] on button "4 . רשת" at bounding box center [618, 428] width 256 height 73
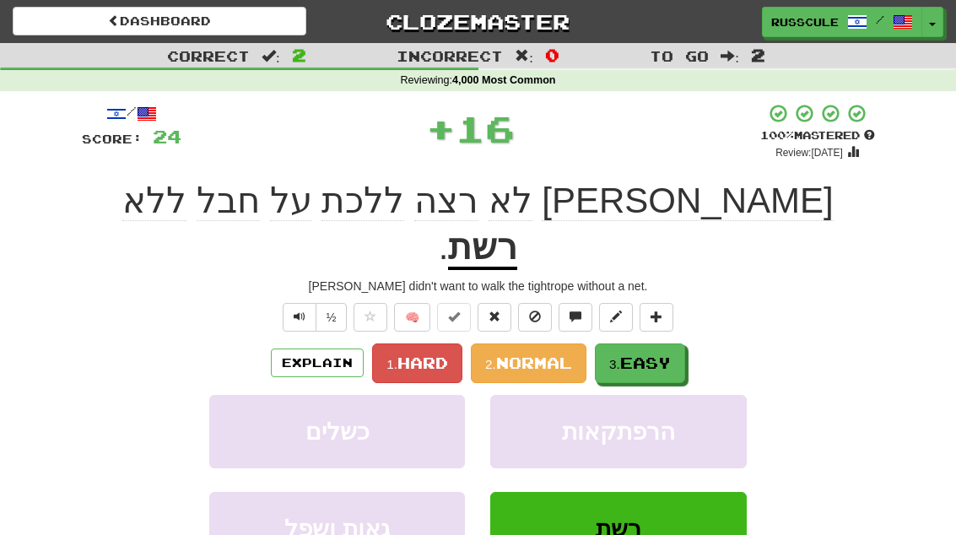
click at [662, 354] on span "Easy" at bounding box center [645, 363] width 51 height 19
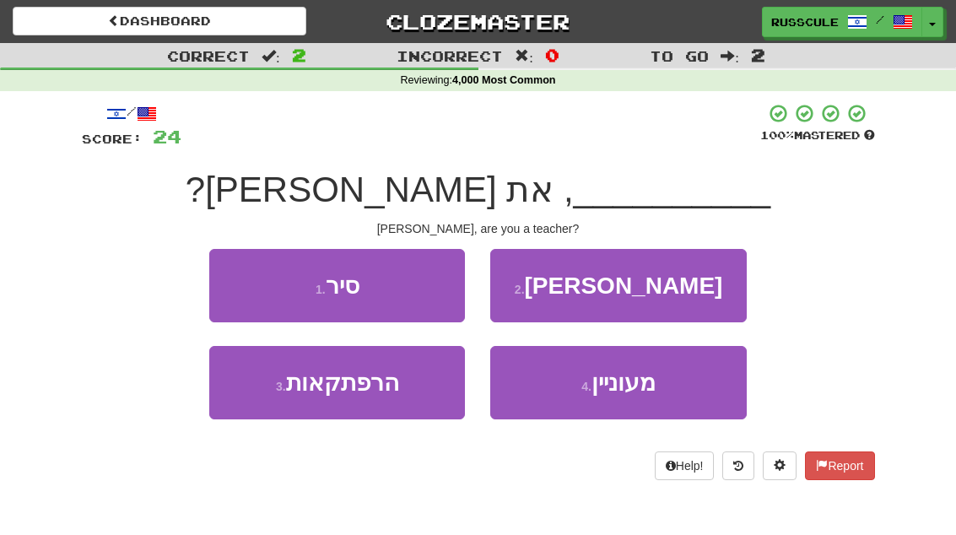
click at [697, 290] on button "2 . לורה" at bounding box center [618, 285] width 256 height 73
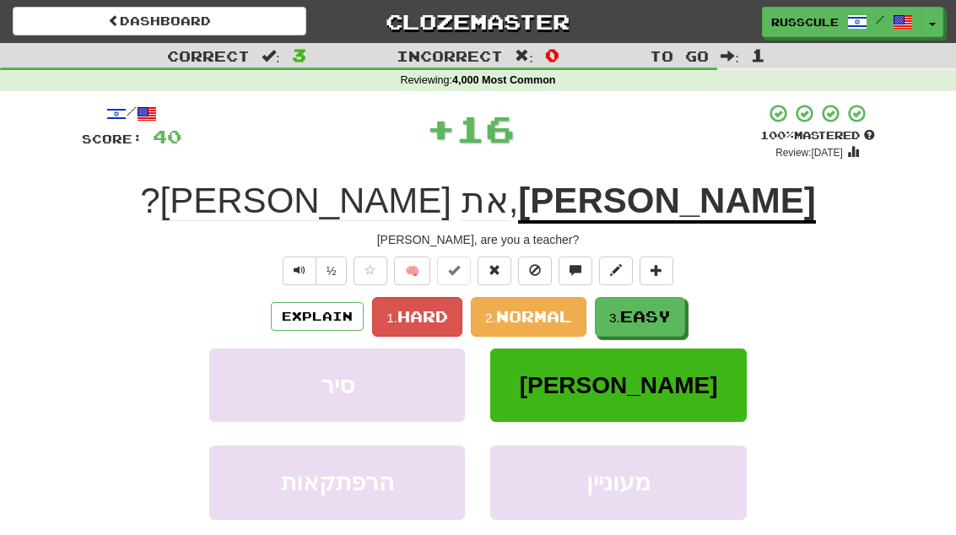
click at [662, 318] on span "Easy" at bounding box center [645, 316] width 51 height 19
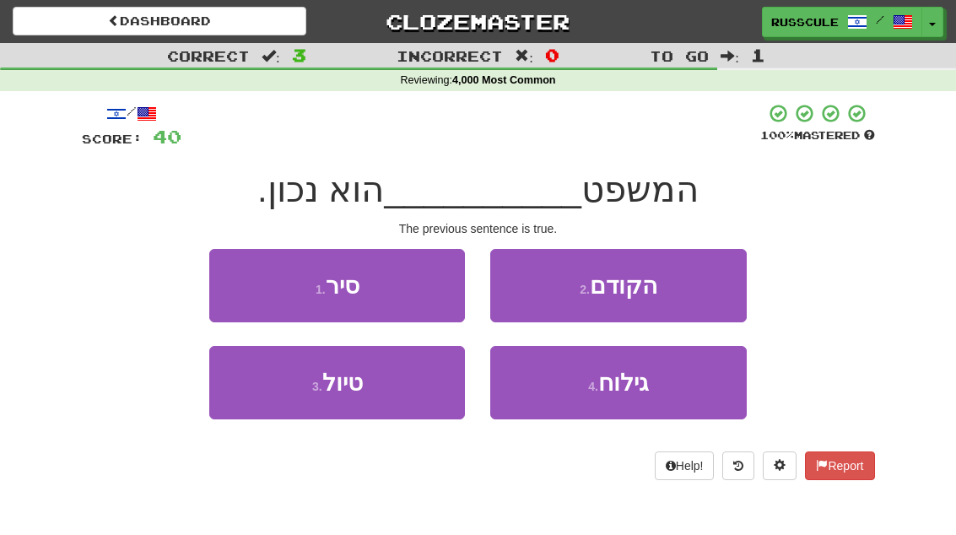
click at [703, 292] on button "2 . הקודם" at bounding box center [618, 285] width 256 height 73
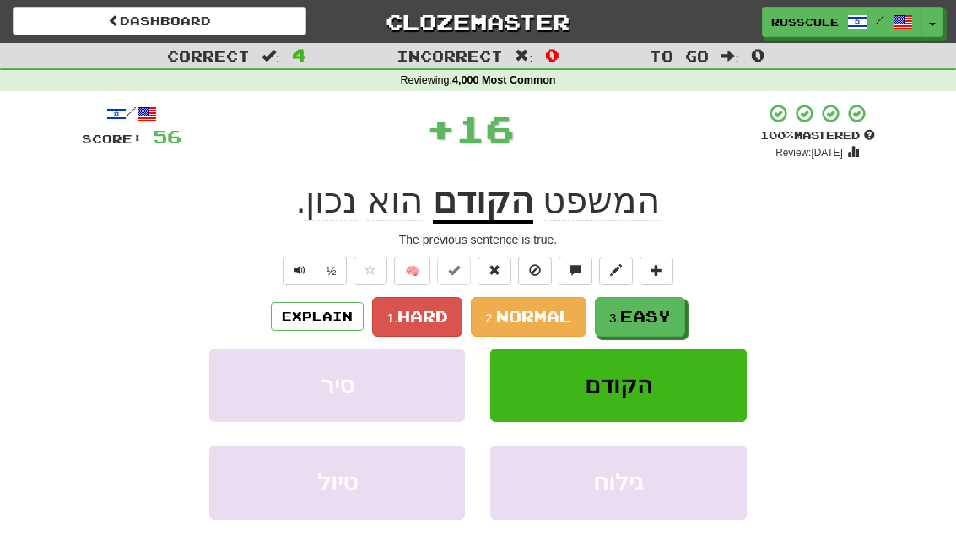
click at [663, 318] on span "Easy" at bounding box center [645, 316] width 51 height 19
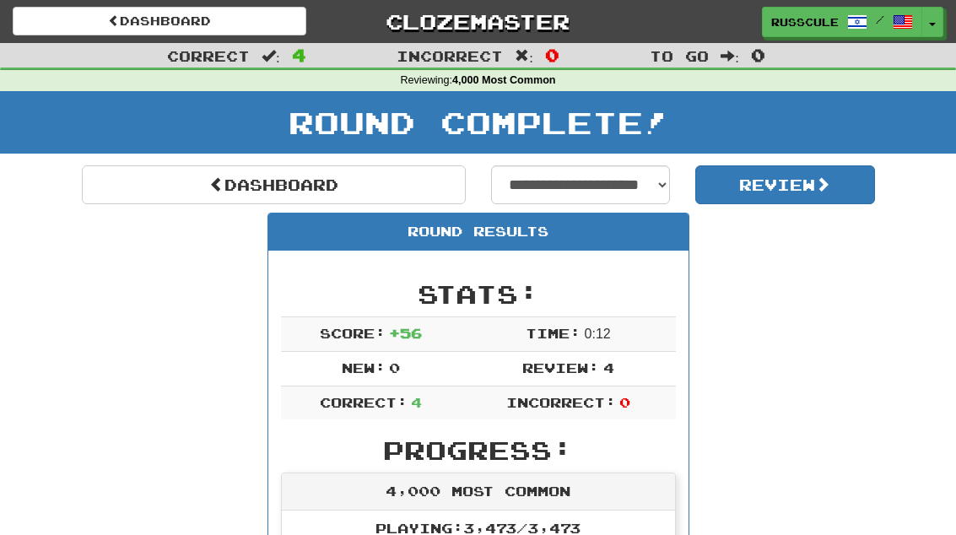
click at [124, 177] on link "Dashboard" at bounding box center [274, 184] width 384 height 39
